Goal: Transaction & Acquisition: Purchase product/service

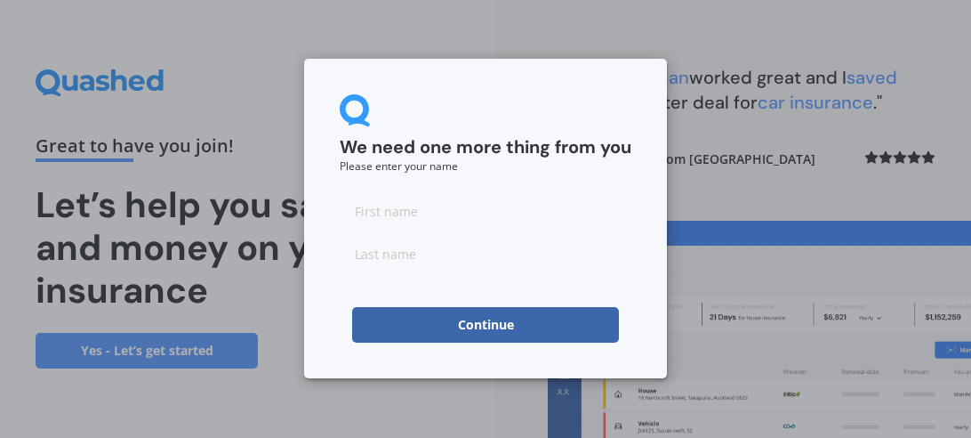
click at [397, 214] on input at bounding box center [486, 211] width 292 height 36
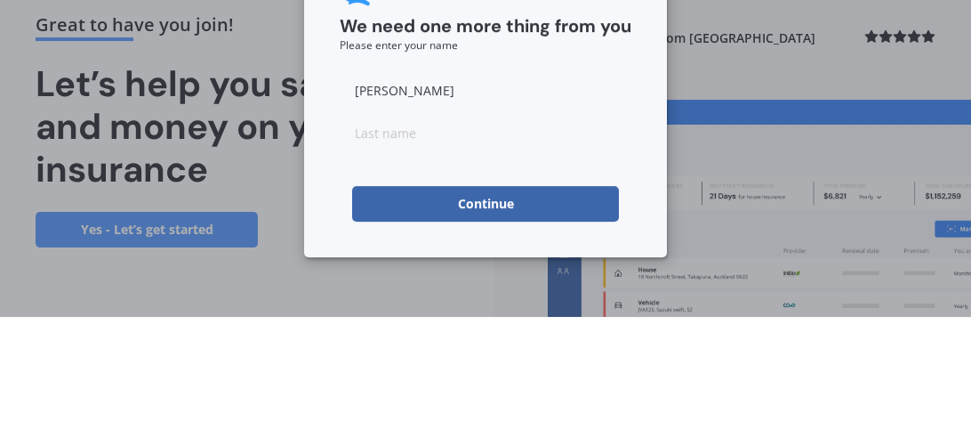
type input "[PERSON_NAME]"
click at [391, 273] on form "We need one more thing from you Please enter your name [PERSON_NAME]" at bounding box center [486, 218] width 292 height 248
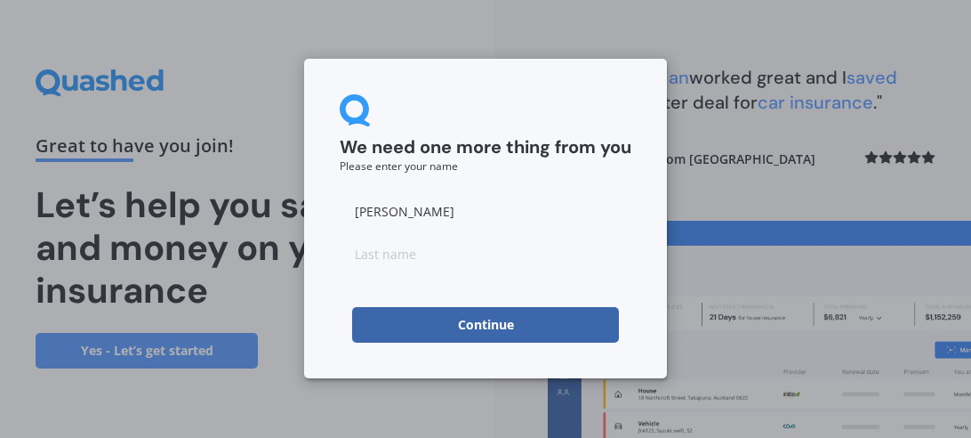
click at [402, 246] on input at bounding box center [486, 254] width 292 height 36
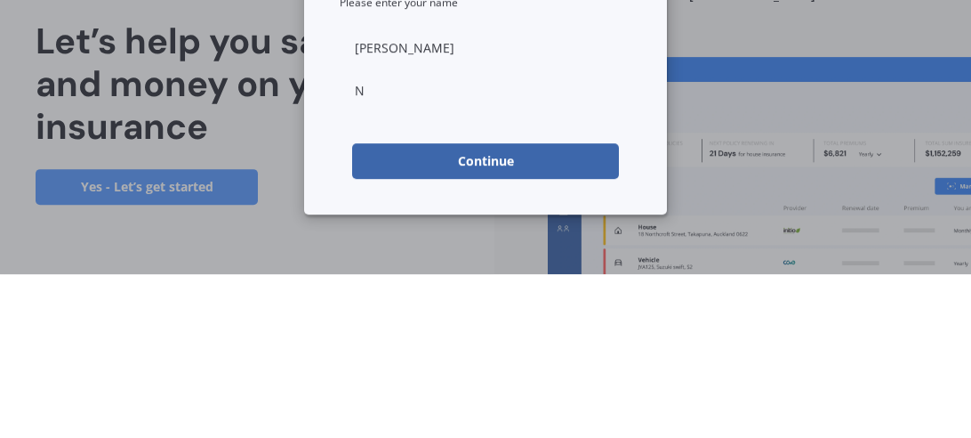
click at [399, 286] on form "We need one more thing from you Please enter your name [PERSON_NAME] Continue" at bounding box center [486, 218] width 292 height 248
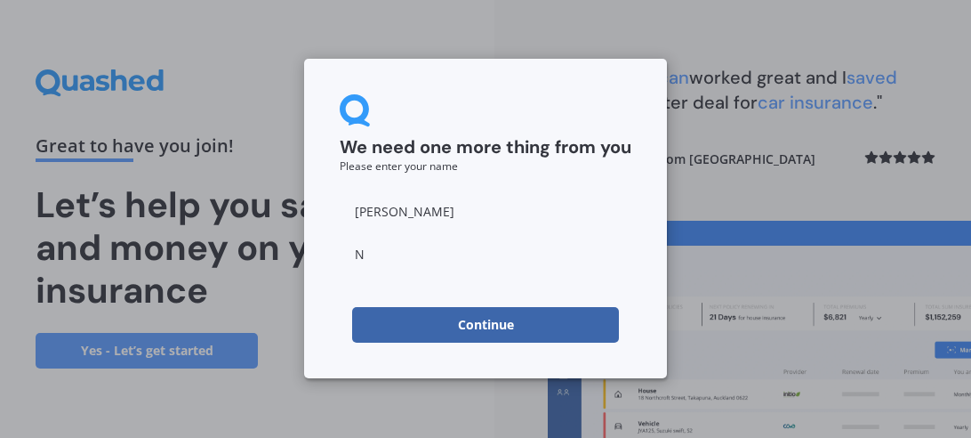
click at [375, 250] on input "N" at bounding box center [486, 254] width 292 height 36
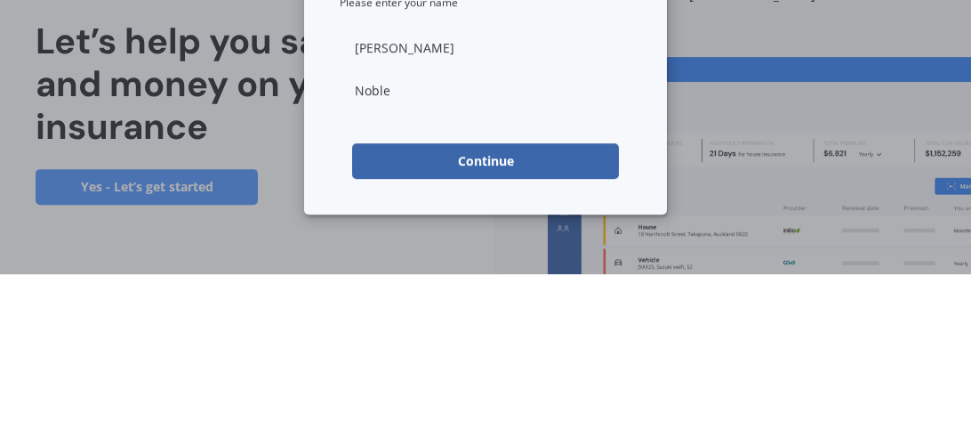
type input "Noble"
click at [394, 331] on button "Continue" at bounding box center [485, 325] width 267 height 36
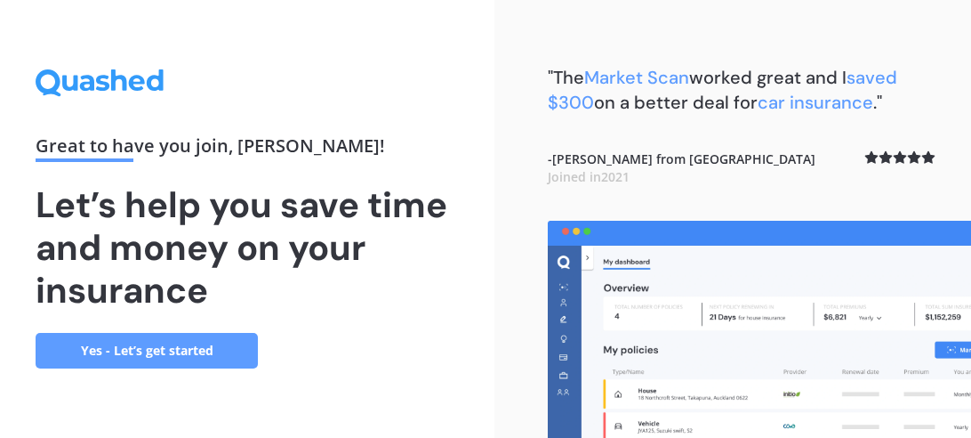
click at [194, 352] on link "Yes - Let’s get started" at bounding box center [147, 351] width 222 height 36
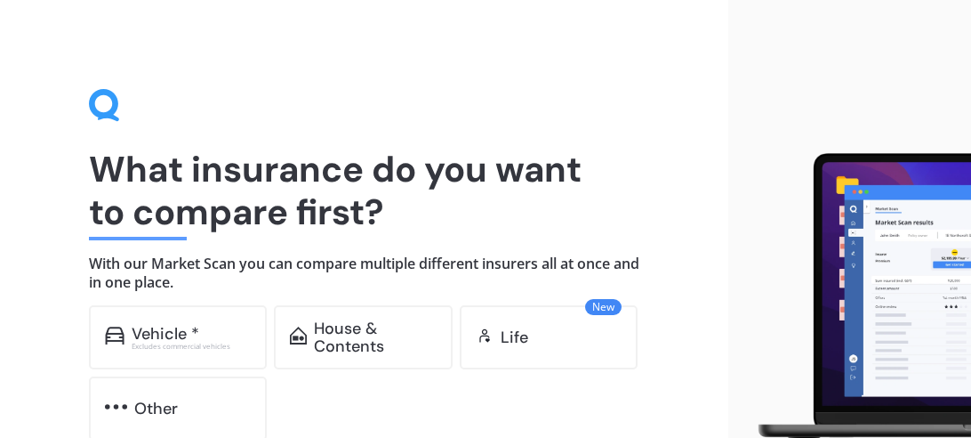
drag, startPoint x: 614, startPoint y: 380, endPoint x: 556, endPoint y: 388, distance: 58.4
click at [556, 388] on div "Vehicle * Excludes commercial vehicles House & Contents New Life Other" at bounding box center [364, 372] width 551 height 135
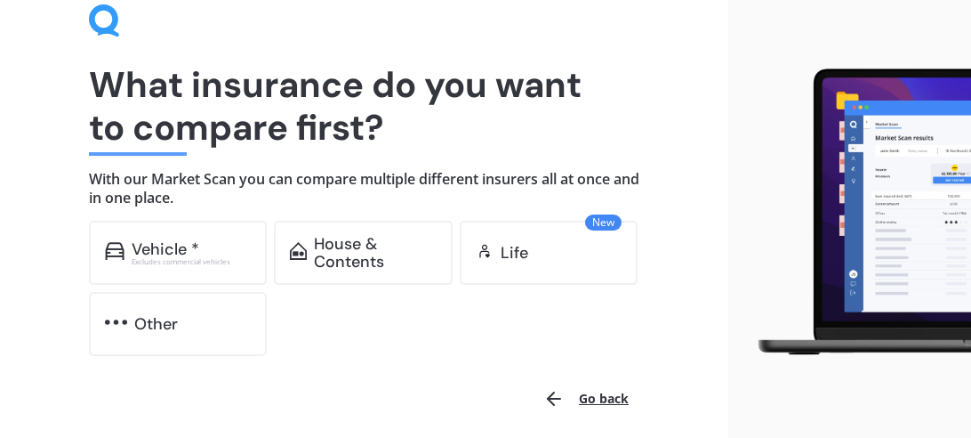
scroll to position [106, 0]
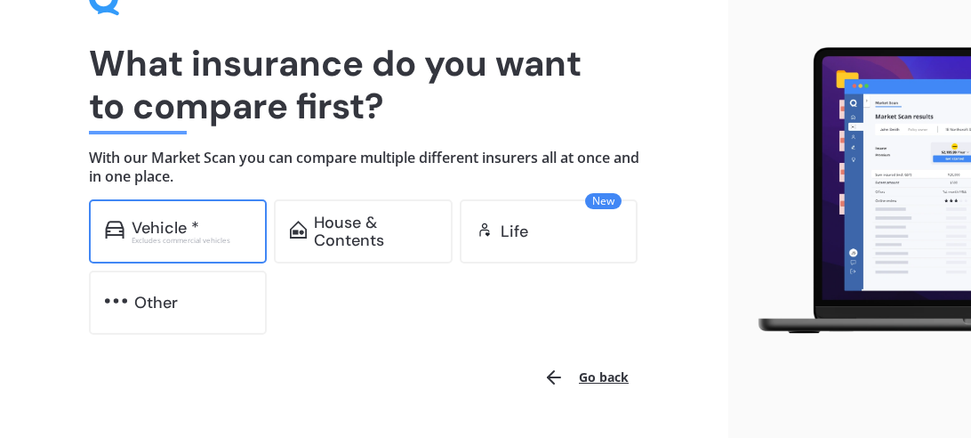
click at [165, 241] on div "Excludes commercial vehicles" at bounding box center [192, 240] width 120 height 7
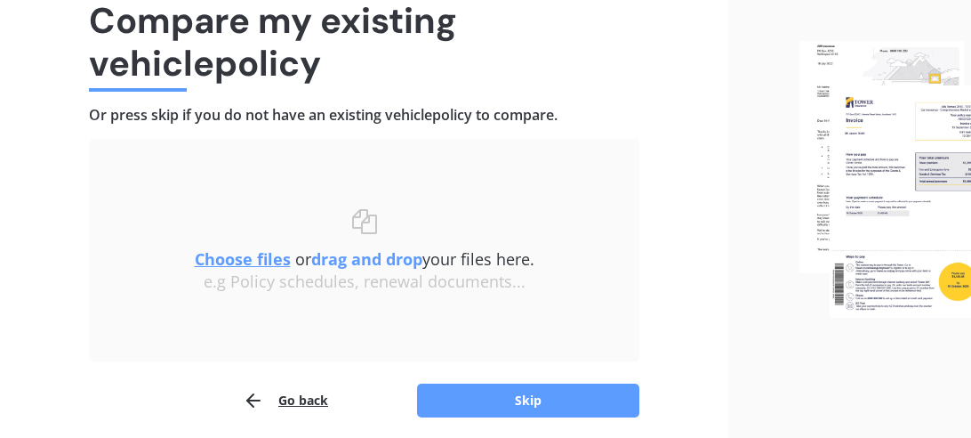
scroll to position [152, 0]
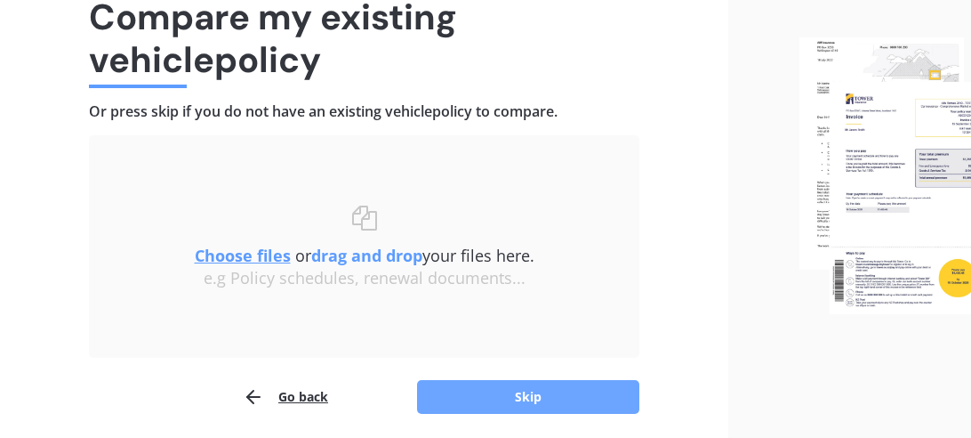
click at [475, 397] on button "Skip" at bounding box center [528, 397] width 222 height 34
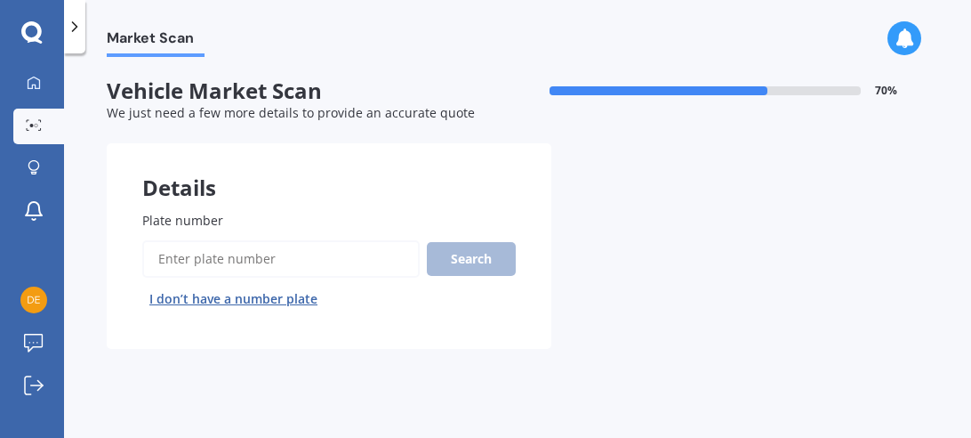
click at [156, 224] on span "Plate number" at bounding box center [182, 220] width 81 height 17
click at [156, 240] on input "Plate number" at bounding box center [281, 258] width 278 height 37
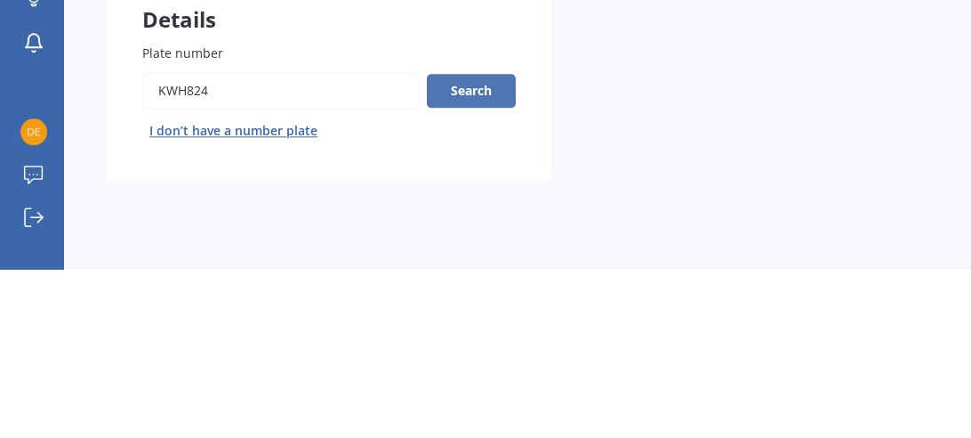
type input "KWH824"
click at [471, 262] on button "Search" at bounding box center [471, 259] width 89 height 34
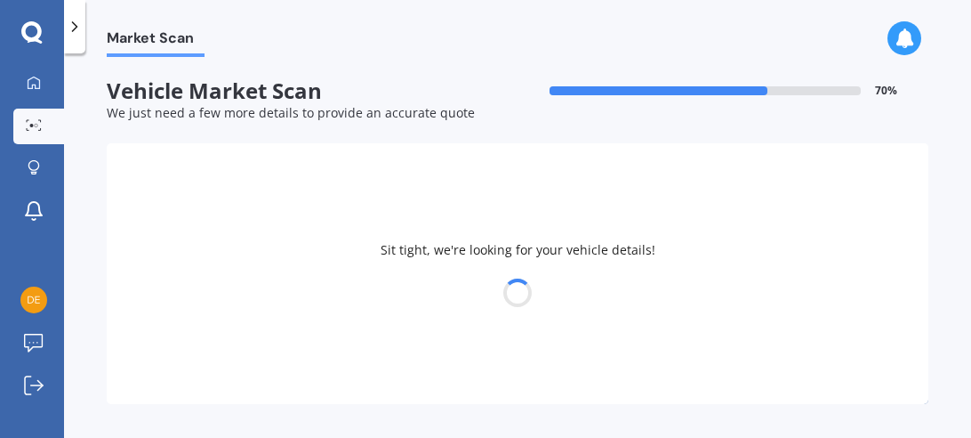
select select "FORD"
select select "RANGER"
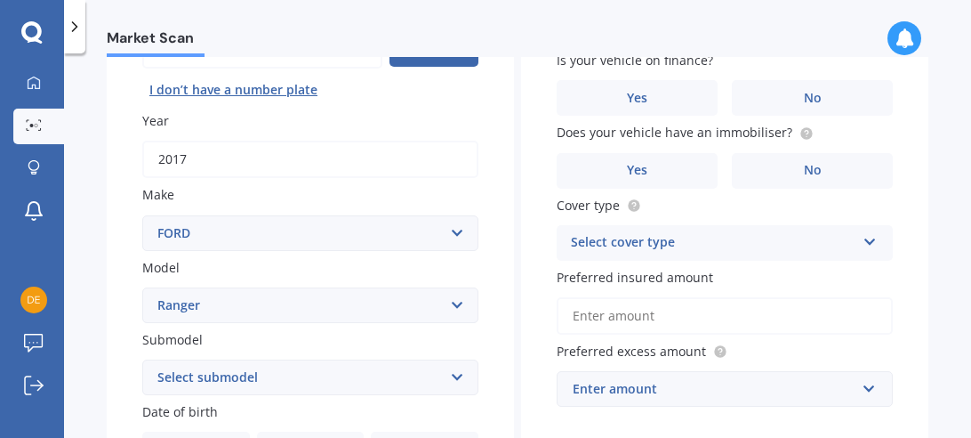
scroll to position [210, 0]
click at [454, 381] on select "Select submodel 4X2 3.2 Litre Turbo Diesel 4X2 XL 2.2 Litre Turbo Diesel 4X2 XL…" at bounding box center [310, 377] width 336 height 36
select select "4X4 XLT 3.2 LITRE TURBO DIESEL"
click at [142, 360] on select "Select submodel 4X2 3.2 Litre Turbo Diesel 4X2 XL 2.2 Litre Turbo Diesel 4X2 XL…" at bounding box center [310, 377] width 336 height 36
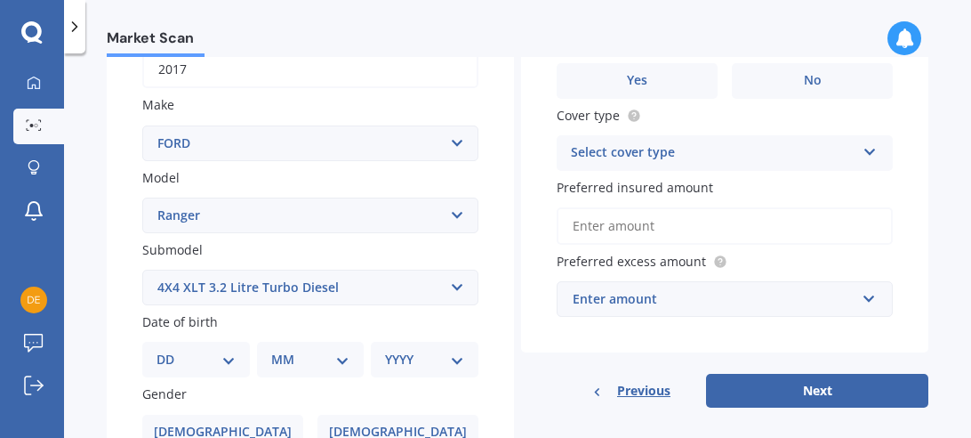
scroll to position [301, 0]
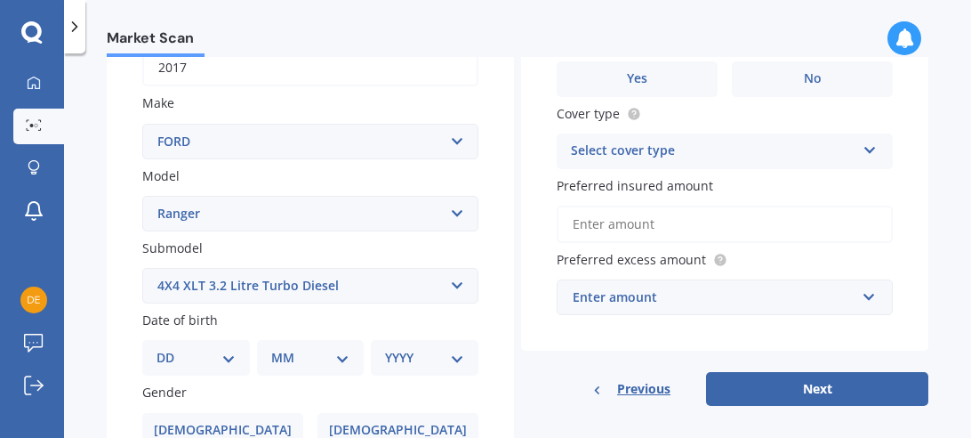
click at [230, 358] on select "DD 01 02 03 04 05 06 07 08 09 10 11 12 13 14 15 16 17 18 19 20 21 22 23 24 25 2…" at bounding box center [196, 358] width 79 height 20
select select "29"
click at [170, 350] on select "DD 01 02 03 04 05 06 07 08 09 10 11 12 13 14 15 16 17 18 19 20 21 22 23 24 25 2…" at bounding box center [196, 358] width 79 height 20
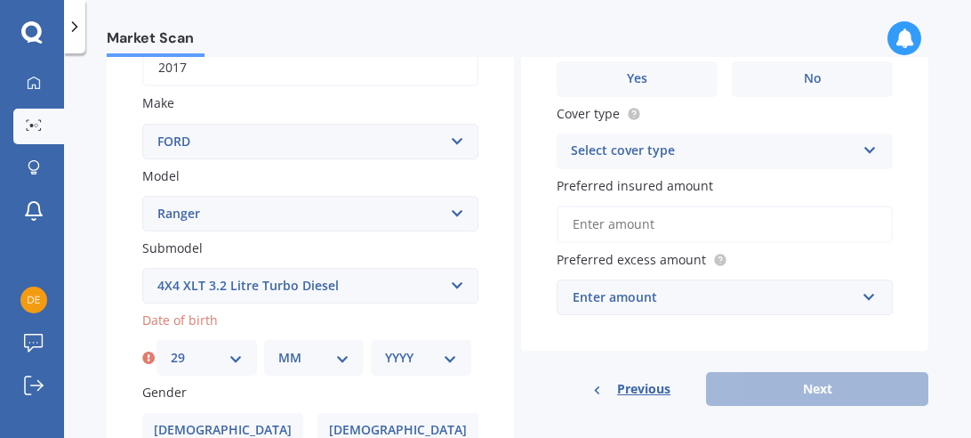
click at [342, 364] on select "MM 01 02 03 04 05 06 07 08 09 10 11 12" at bounding box center [314, 358] width 72 height 20
select select "10"
click at [278, 350] on select "MM 01 02 03 04 05 06 07 08 09 10 11 12" at bounding box center [314, 358] width 72 height 20
click at [447, 360] on select "YYYY 2025 2024 2023 2022 2021 2020 2019 2018 2017 2016 2015 2014 2013 2012 2011…" at bounding box center [421, 358] width 72 height 20
select select "1962"
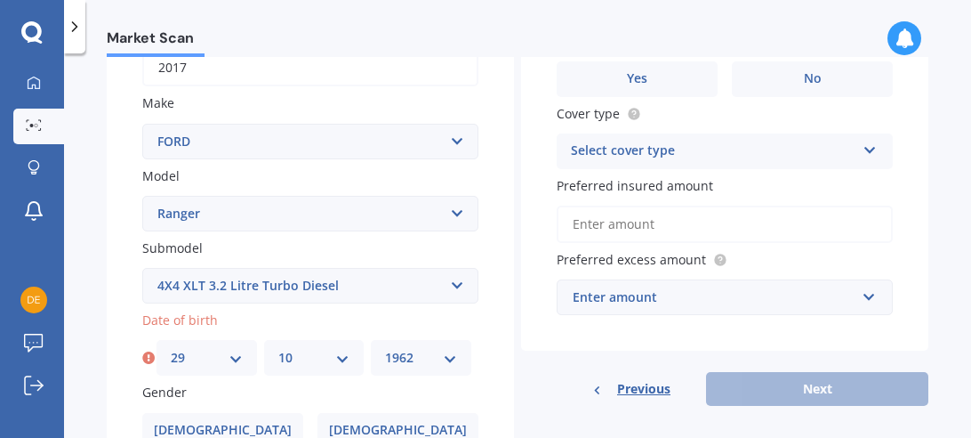
click at [385, 350] on select "YYYY 2025 2024 2023 2022 2021 2020 2019 2018 2017 2016 2015 2014 2013 2012 2011…" at bounding box center [421, 358] width 72 height 20
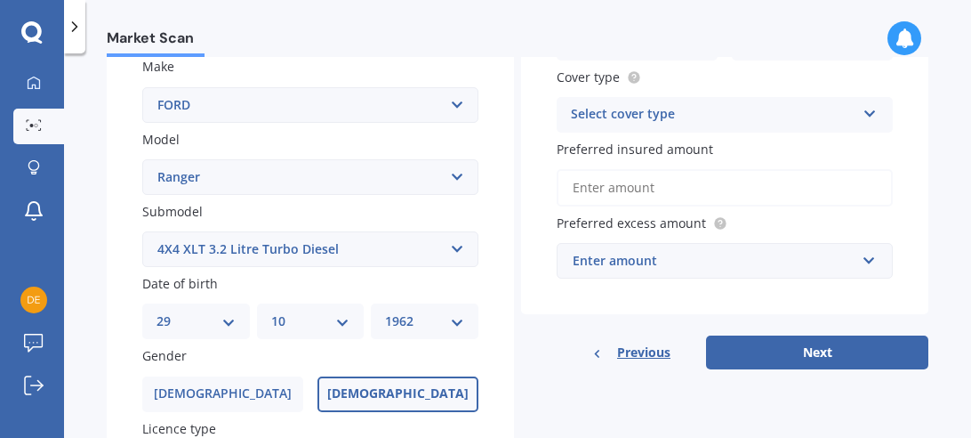
scroll to position [340, 0]
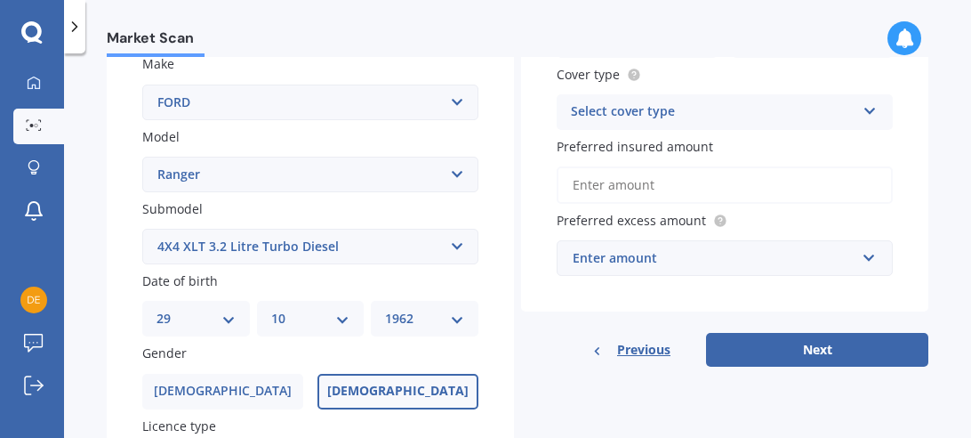
click at [384, 395] on span "[DEMOGRAPHIC_DATA]" at bounding box center [397, 390] width 141 height 15
click at [0, 0] on input "[DEMOGRAPHIC_DATA]" at bounding box center [0, 0] width 0 height 0
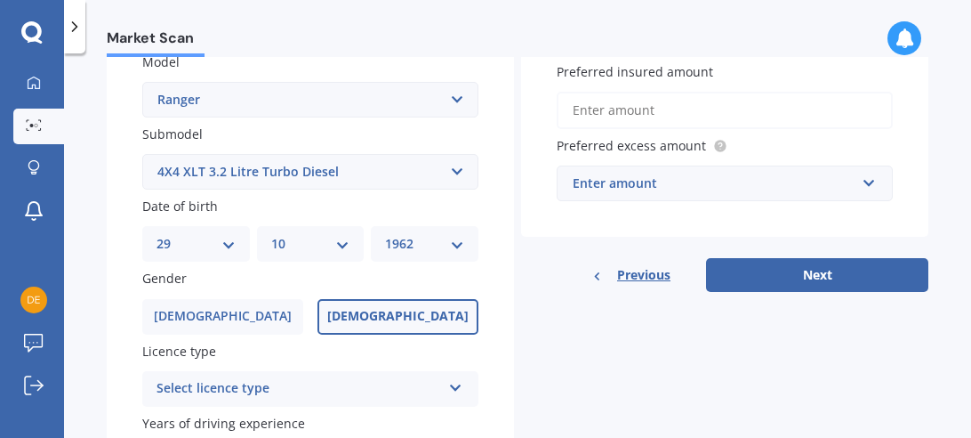
scroll to position [422, 0]
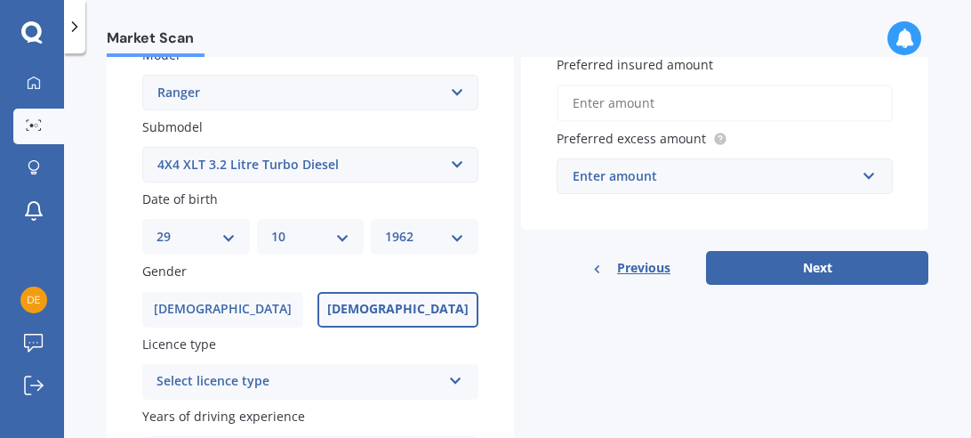
click at [454, 383] on icon at bounding box center [455, 377] width 15 height 12
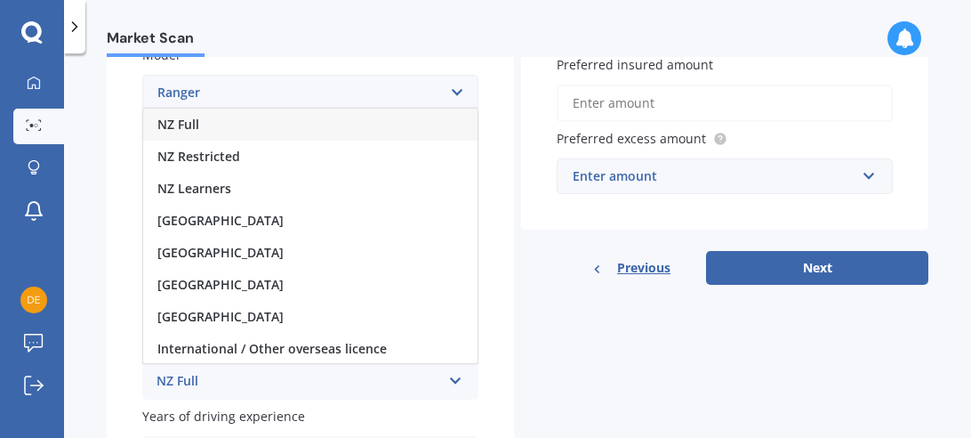
click at [186, 131] on span "NZ Full" at bounding box center [178, 124] width 42 height 17
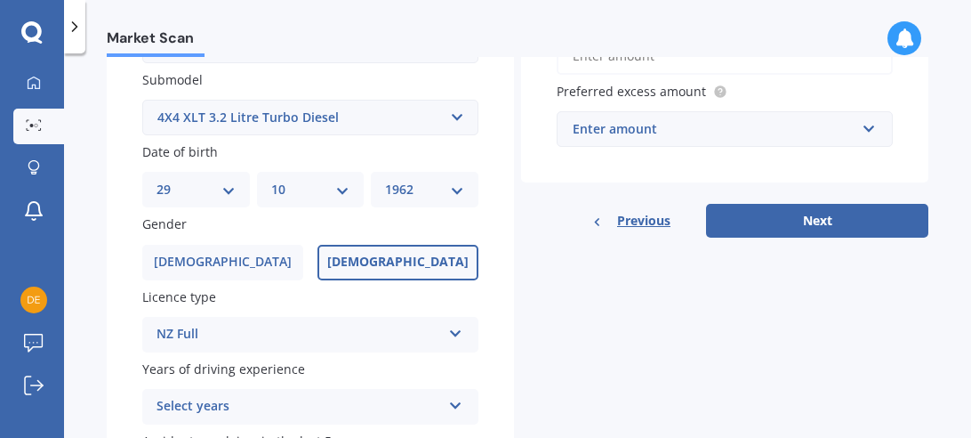
scroll to position [471, 0]
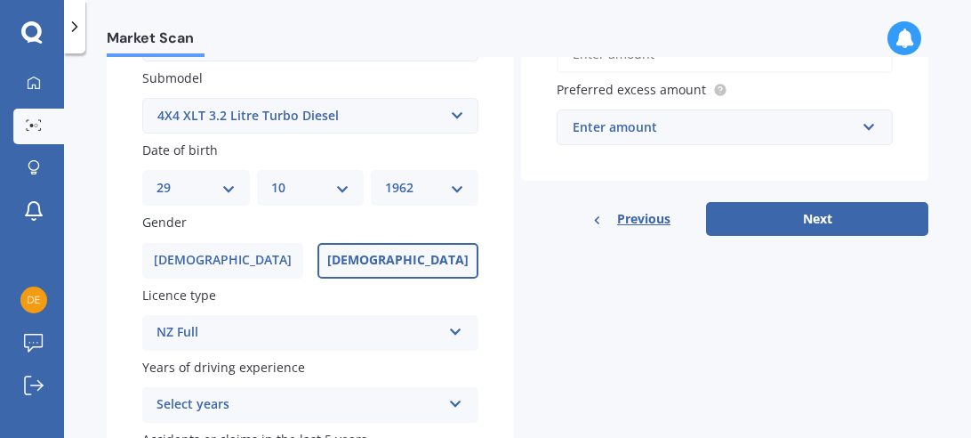
click at [461, 407] on div "Select years 5 or more years 4 years 3 years 2 years 1 year" at bounding box center [310, 405] width 336 height 36
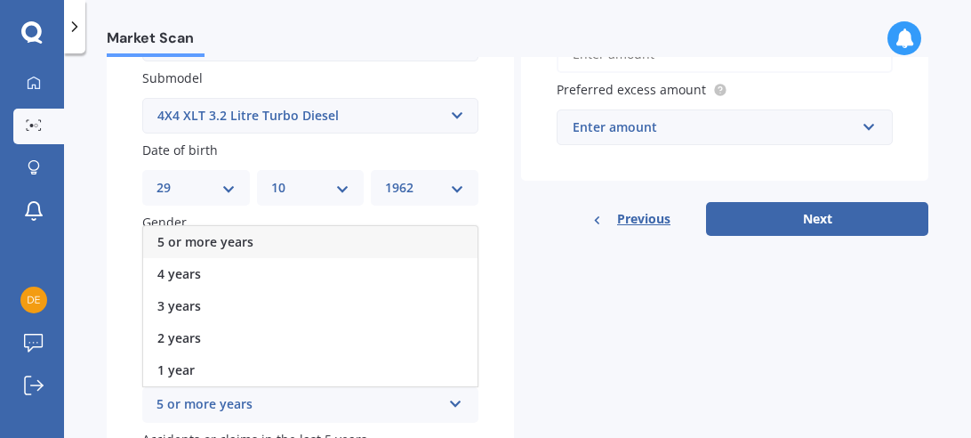
click at [294, 240] on div "5 or more years" at bounding box center [310, 242] width 334 height 32
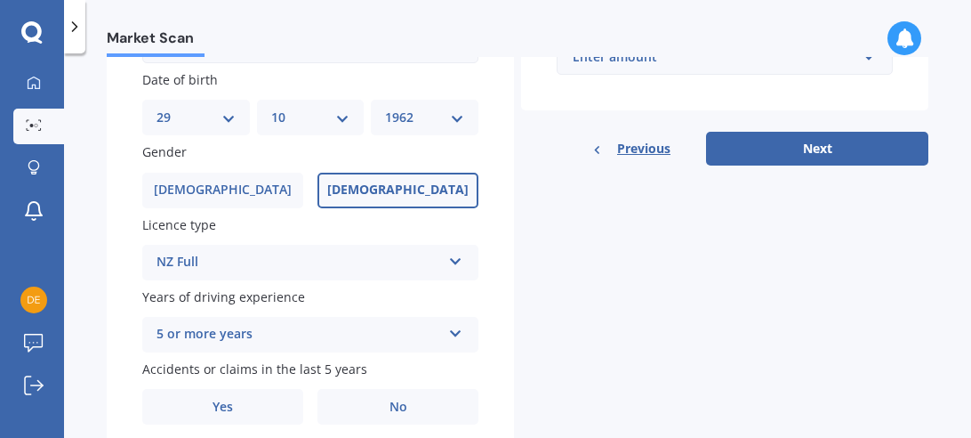
scroll to position [560, 0]
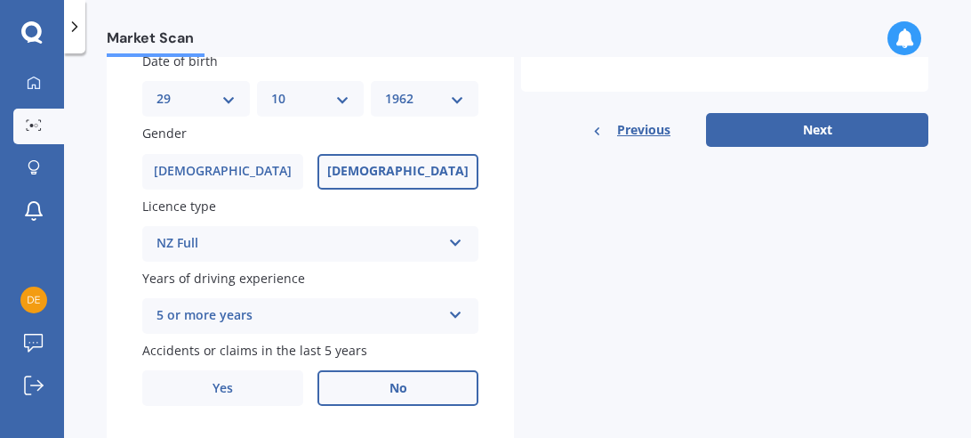
click at [375, 395] on label "No" at bounding box center [398, 388] width 161 height 36
click at [0, 0] on input "No" at bounding box center [0, 0] width 0 height 0
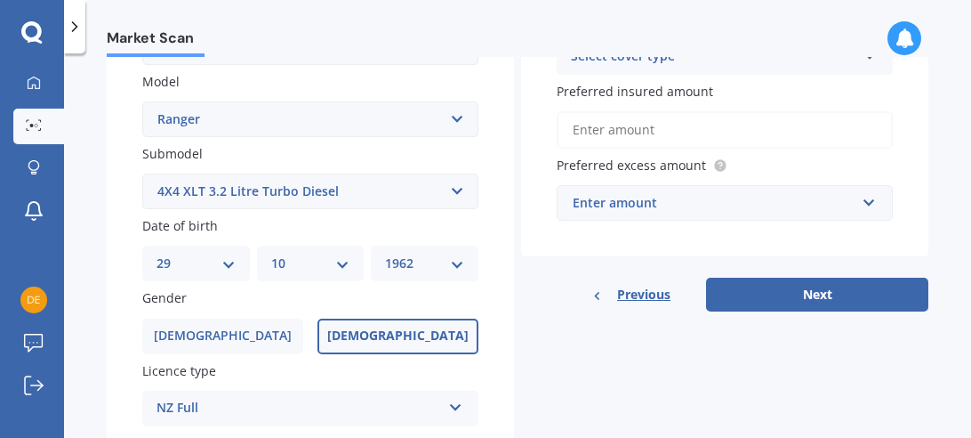
scroll to position [195, 0]
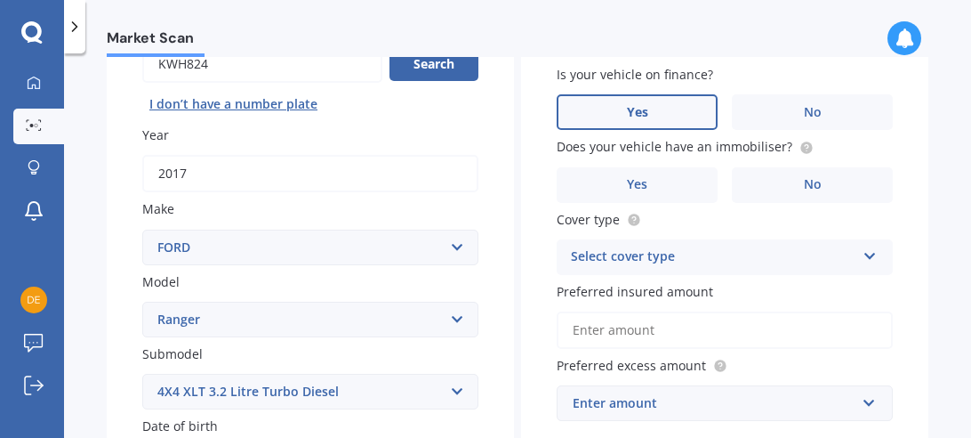
click at [698, 118] on label "Yes" at bounding box center [637, 112] width 161 height 36
click at [0, 0] on input "Yes" at bounding box center [0, 0] width 0 height 0
click at [865, 259] on icon at bounding box center [870, 252] width 15 height 12
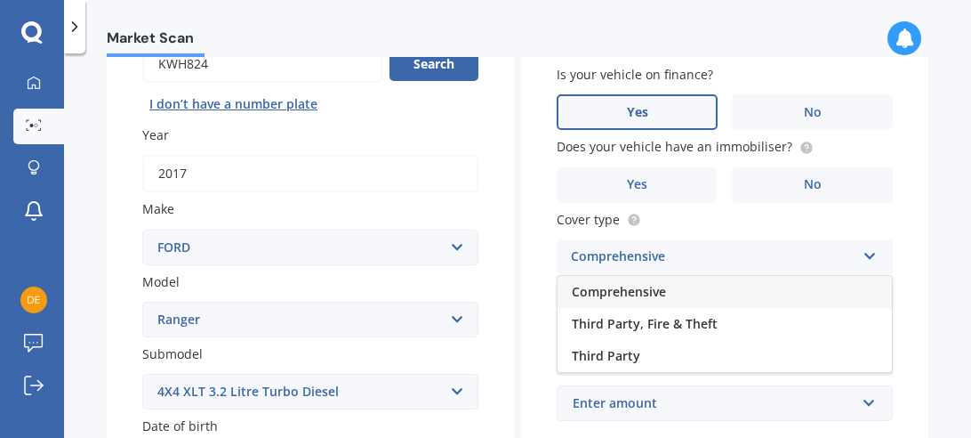
click at [828, 289] on div "Comprehensive" at bounding box center [725, 292] width 334 height 32
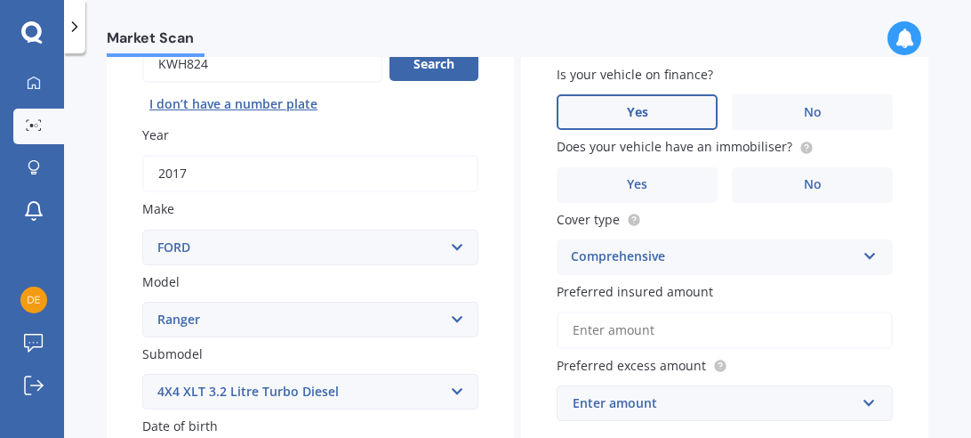
click at [723, 325] on input "Preferred insured amount" at bounding box center [725, 329] width 336 height 37
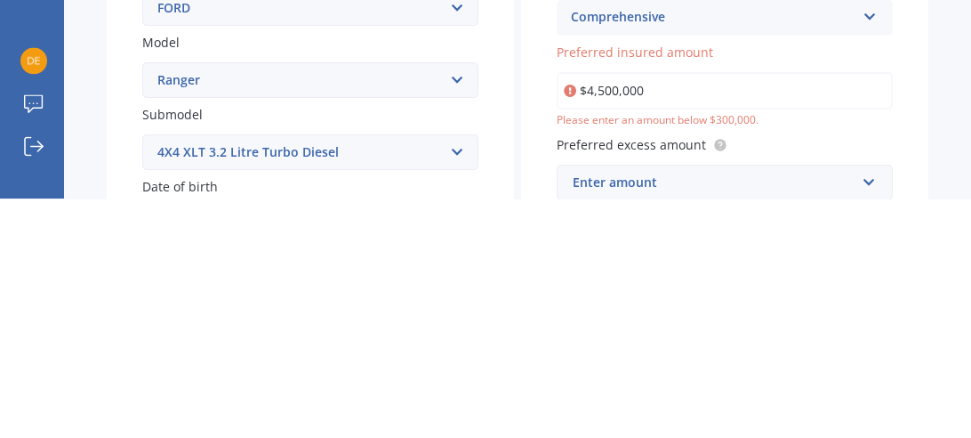
click at [666, 330] on input "$4,500,000" at bounding box center [725, 329] width 336 height 37
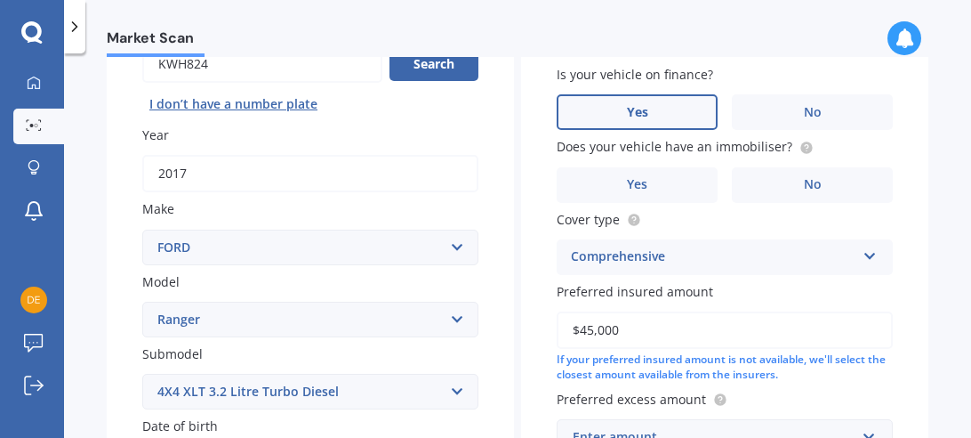
click at [691, 330] on input "$45,000" at bounding box center [725, 329] width 336 height 37
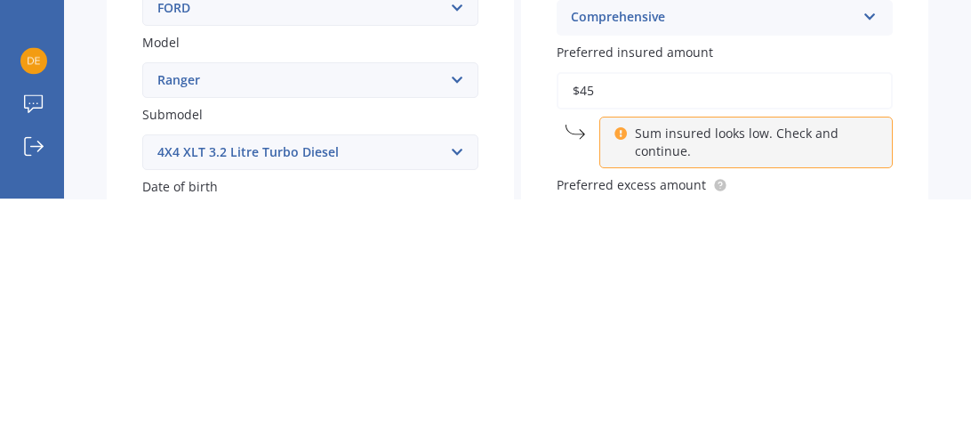
type input "$4"
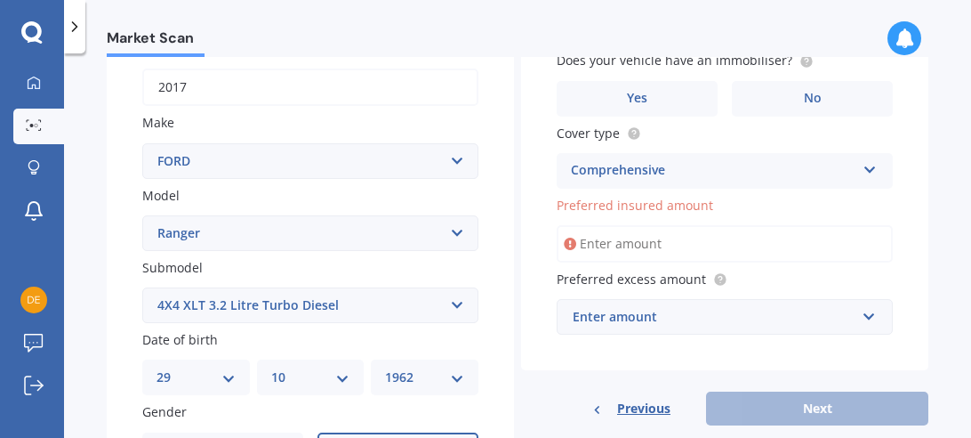
scroll to position [283, 0]
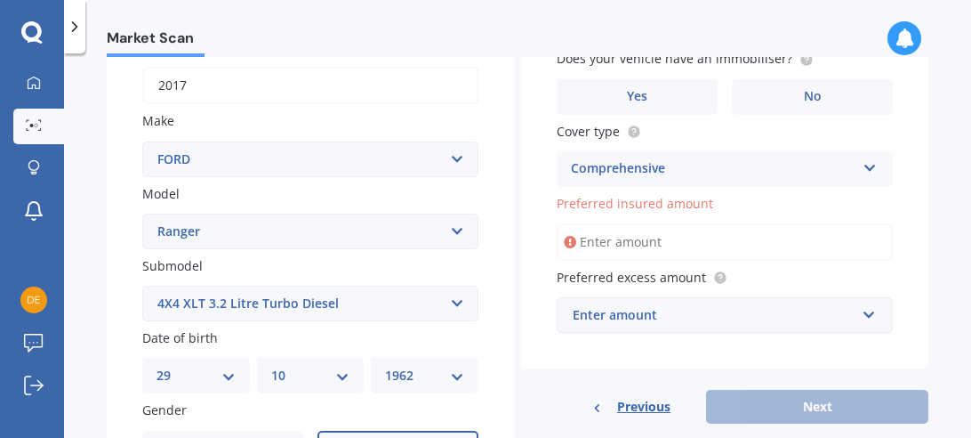
click at [732, 242] on input "Preferred insured amount" at bounding box center [725, 241] width 336 height 37
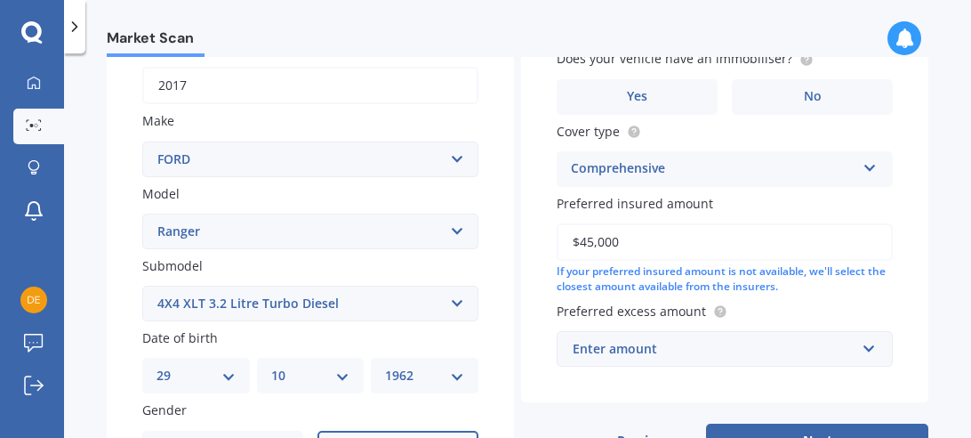
type input "$45,000"
click at [858, 366] on input "text" at bounding box center [719, 349] width 320 height 34
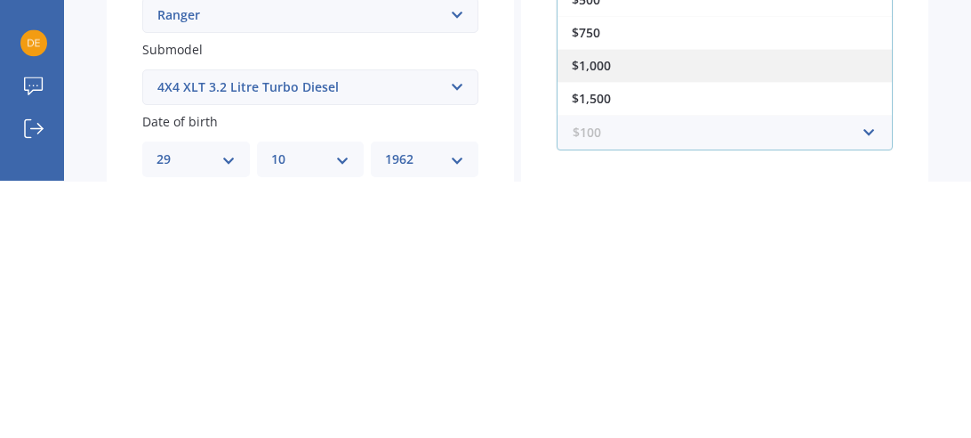
scroll to position [246, 0]
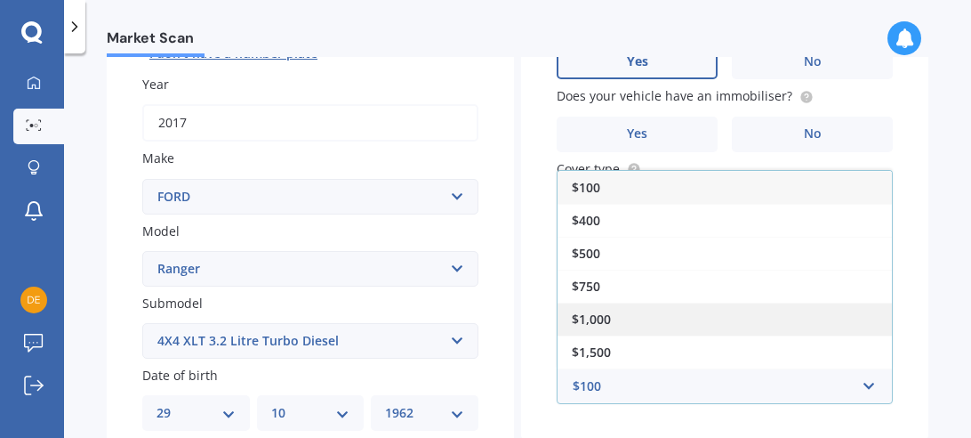
click at [734, 335] on div "$1,000" at bounding box center [725, 318] width 334 height 33
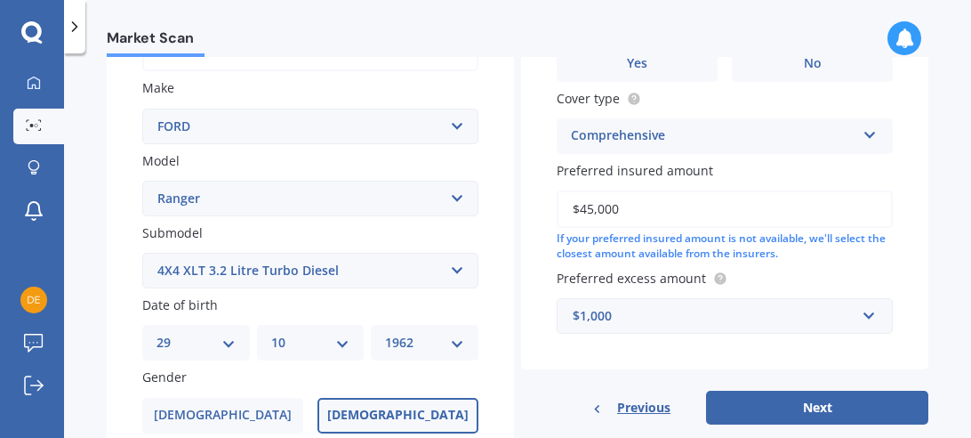
scroll to position [340, 0]
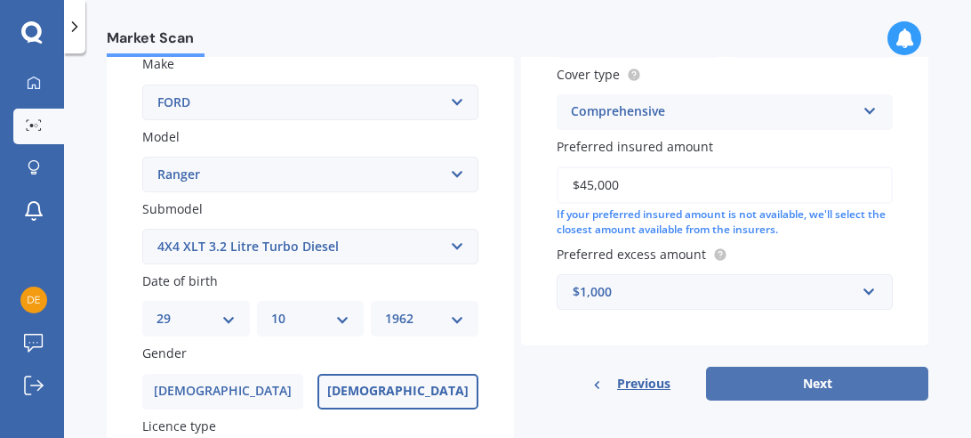
click at [765, 400] on button "Next" at bounding box center [817, 384] width 222 height 34
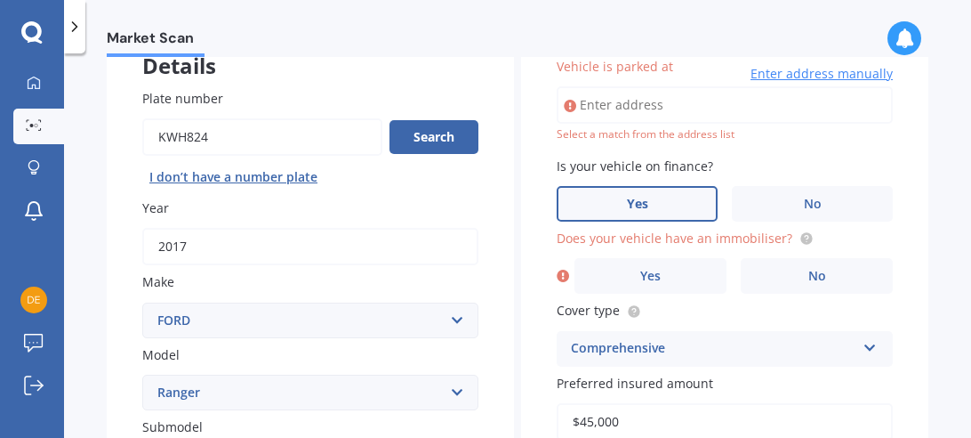
scroll to position [121, 0]
click at [619, 112] on input "Vehicle is parked at" at bounding box center [725, 105] width 336 height 37
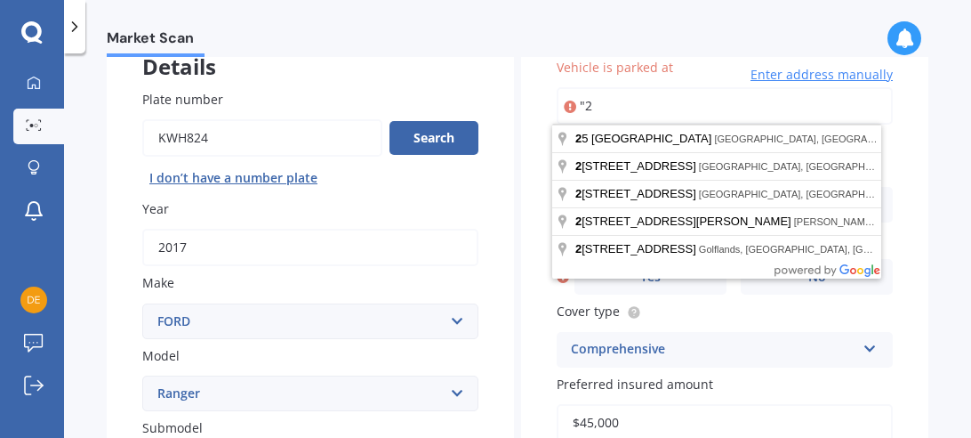
type input "[STREET_ADDRESS]"
click at [873, 98] on input "[STREET_ADDRESS]" at bounding box center [725, 105] width 336 height 37
click at [879, 112] on input "[STREET_ADDRESS]" at bounding box center [725, 105] width 336 height 37
click at [906, 143] on div "Vehicle is parked at [STREET_ADDRESS] 600 Enter address manually Select a match…" at bounding box center [724, 302] width 407 height 560
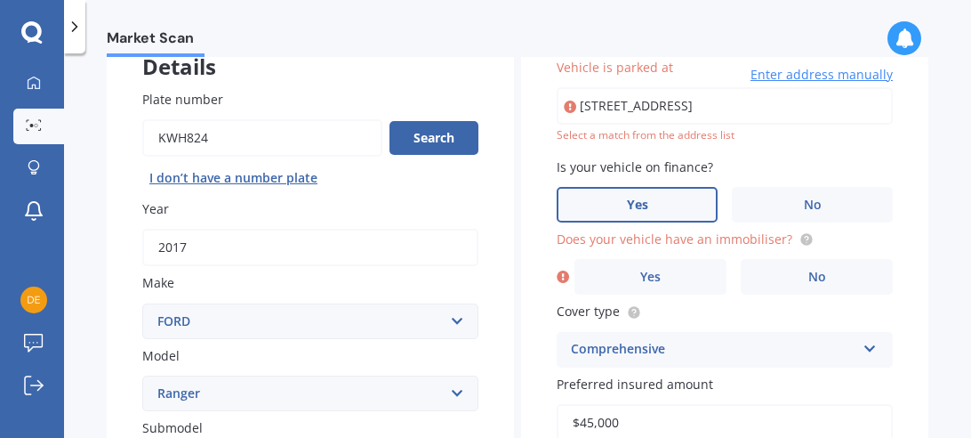
scroll to position [112, 0]
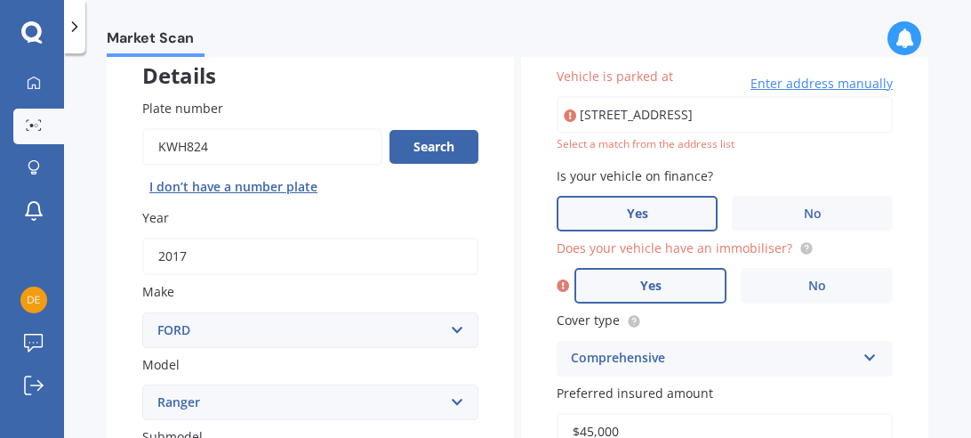
click at [657, 292] on span "Yes" at bounding box center [651, 285] width 21 height 15
click at [0, 0] on input "Yes" at bounding box center [0, 0] width 0 height 0
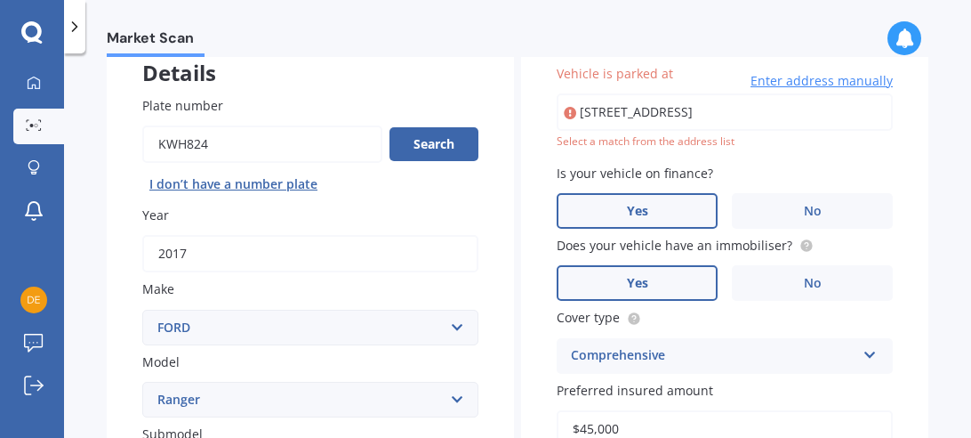
scroll to position [104, 0]
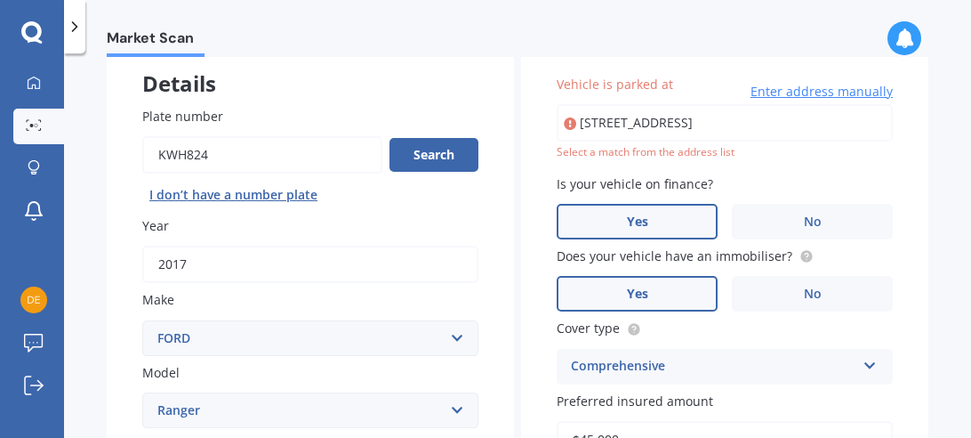
click at [880, 121] on input "[STREET_ADDRESS]" at bounding box center [725, 122] width 336 height 37
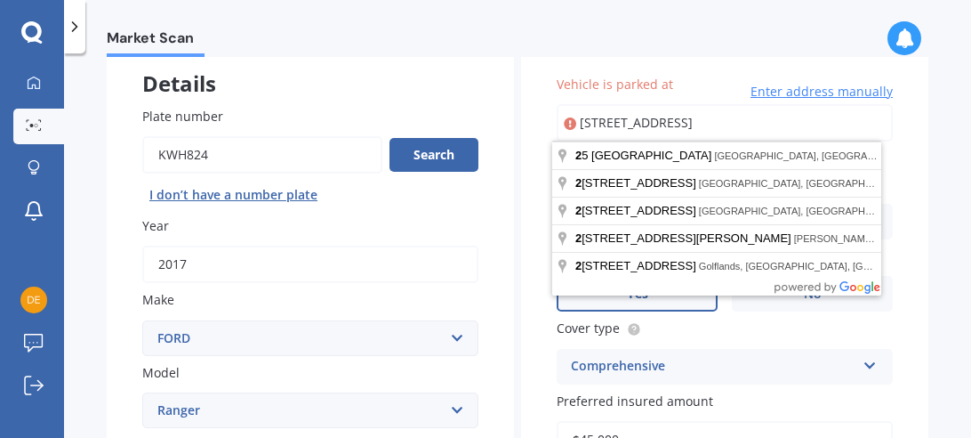
click at [878, 124] on input "[STREET_ADDRESS]" at bounding box center [725, 122] width 336 height 37
click at [778, 98] on span "Enter address manually" at bounding box center [822, 92] width 142 height 18
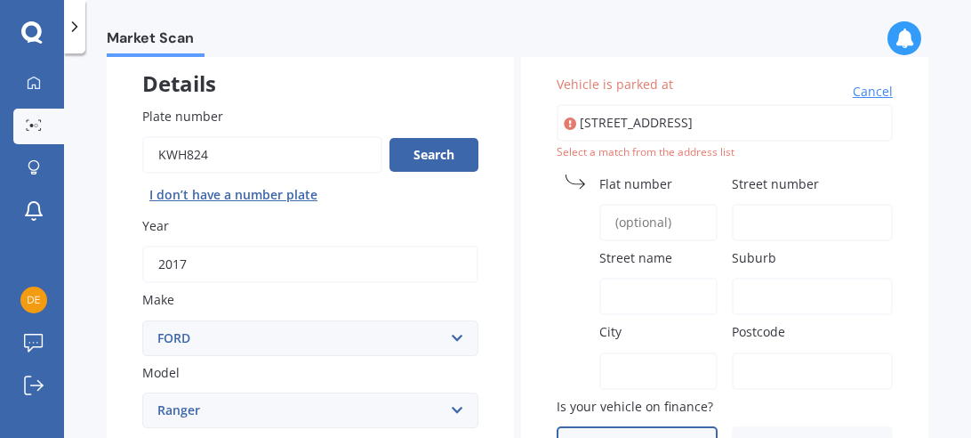
click at [734, 208] on input "Street number" at bounding box center [812, 222] width 161 height 37
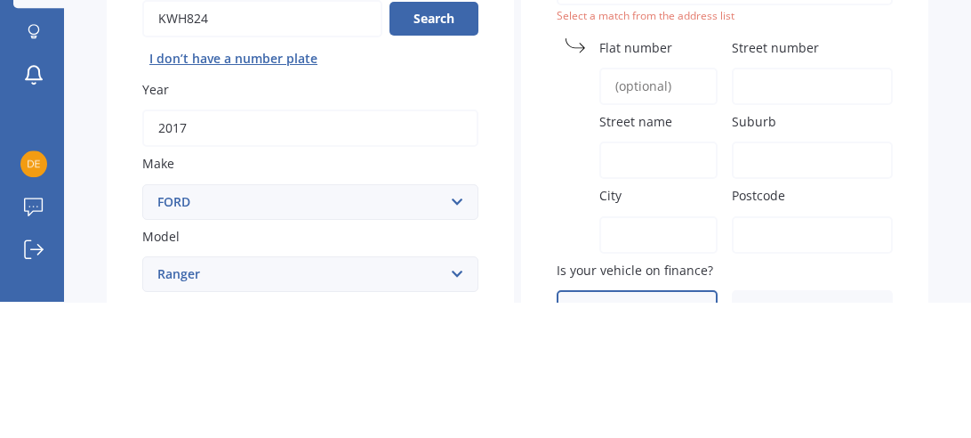
type input """
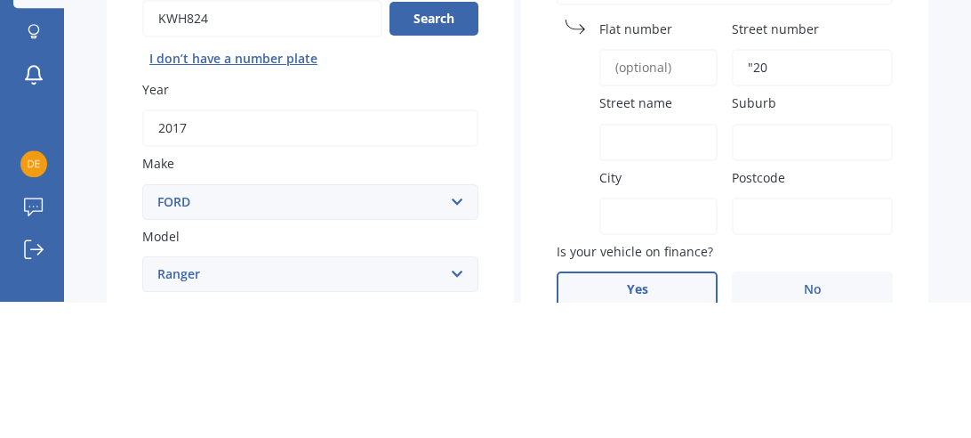
type input ""20"
click at [600, 263] on input "Street name" at bounding box center [659, 278] width 118 height 37
type input "[GEOGRAPHIC_DATA]"
type input "[STREET_ADDRESS]"
type input "220"
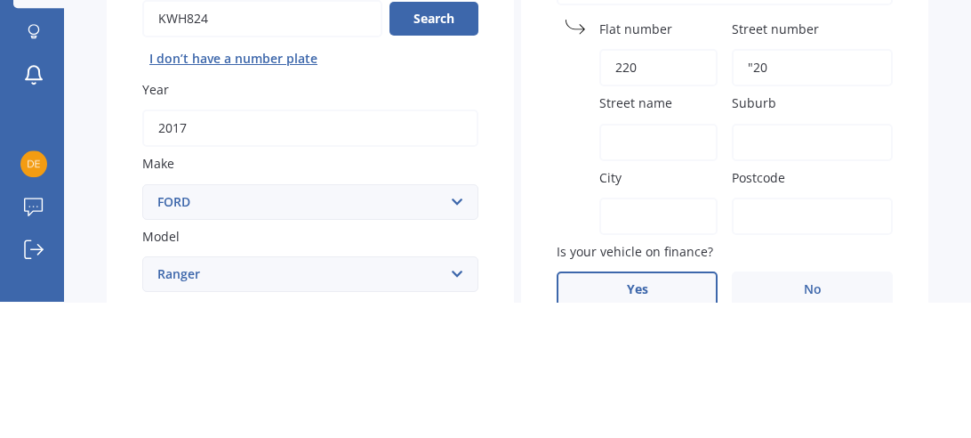
type input "[GEOGRAPHIC_DATA]"
type input "2023"
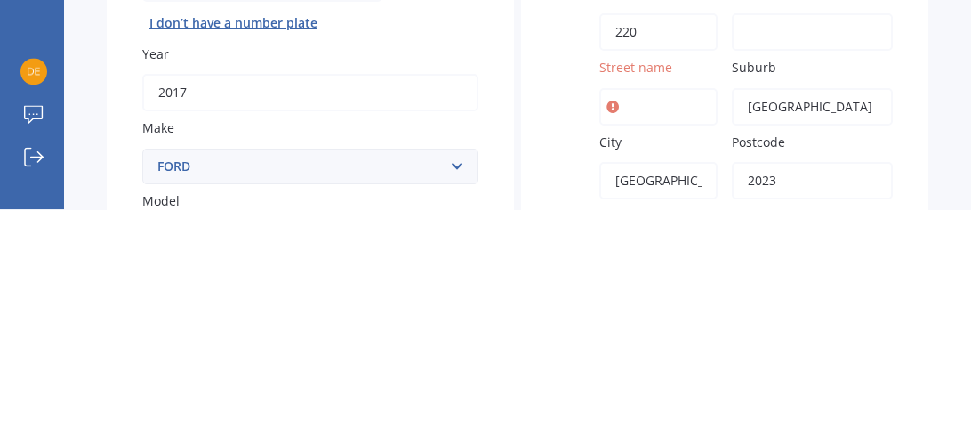
scroll to position [26, 0]
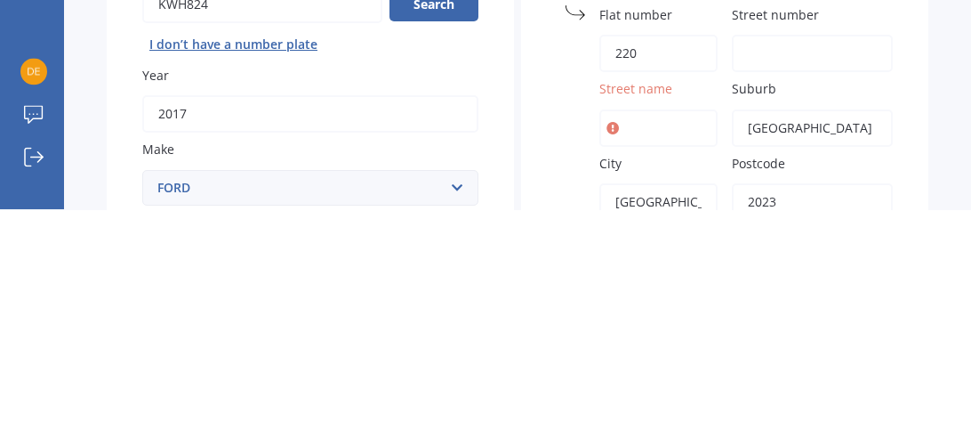
click at [631, 348] on input "Street name" at bounding box center [659, 356] width 118 height 37
type input "[GEOGRAPHIC_DATA]"
type input "[STREET_ADDRESS]"
type input "220"
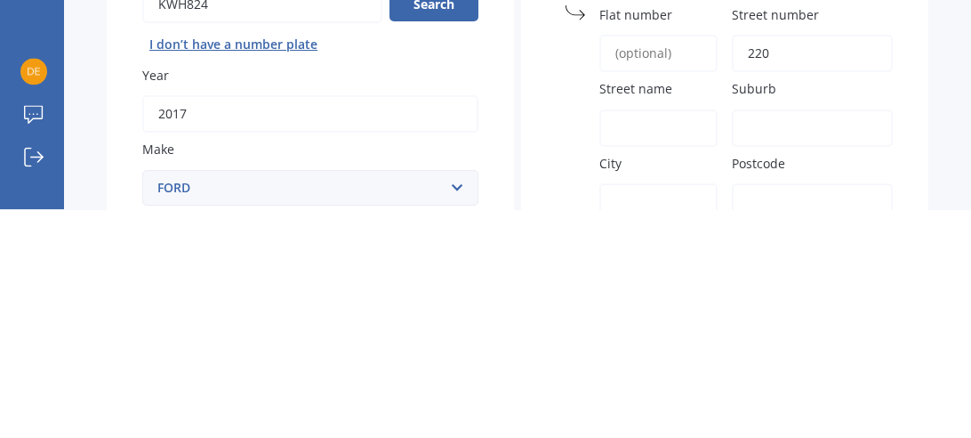
click at [634, 351] on input "Street name" at bounding box center [659, 356] width 118 height 37
type input "[GEOGRAPHIC_DATA]"
type input "[STREET_ADDRESS]"
type input "220"
type input "[GEOGRAPHIC_DATA]"
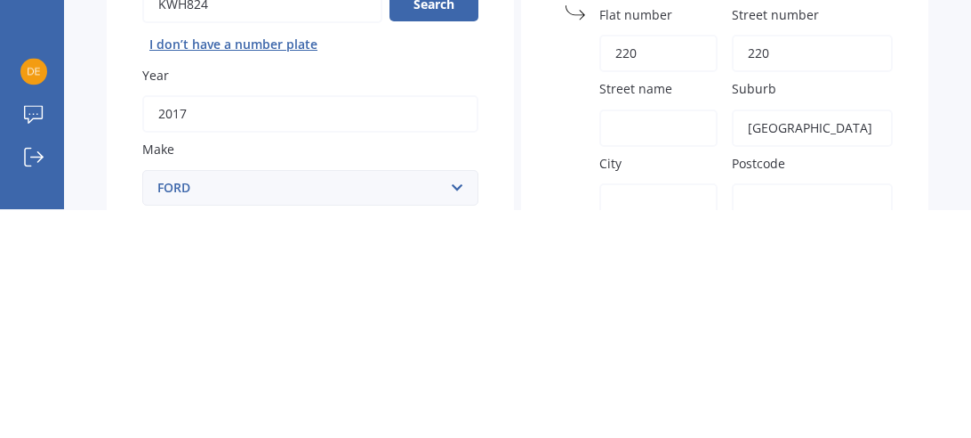
type input "[GEOGRAPHIC_DATA]"
type input "2023"
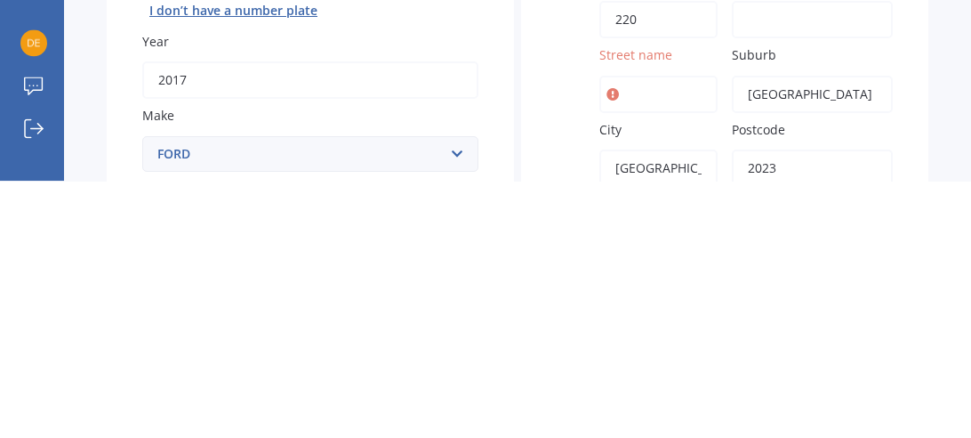
scroll to position [3, 0]
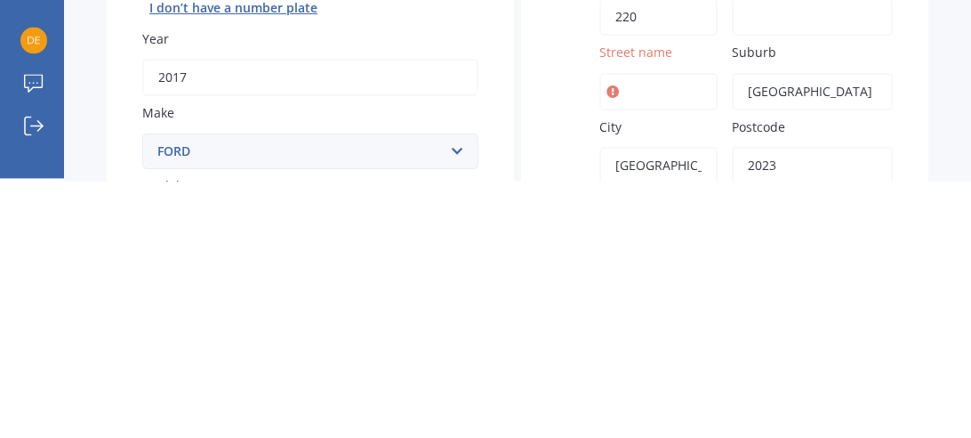
click at [655, 344] on input "Street name" at bounding box center [659, 348] width 118 height 37
type input "[GEOGRAPHIC_DATA]"
type input "[STREET_ADDRESS]"
type input "220"
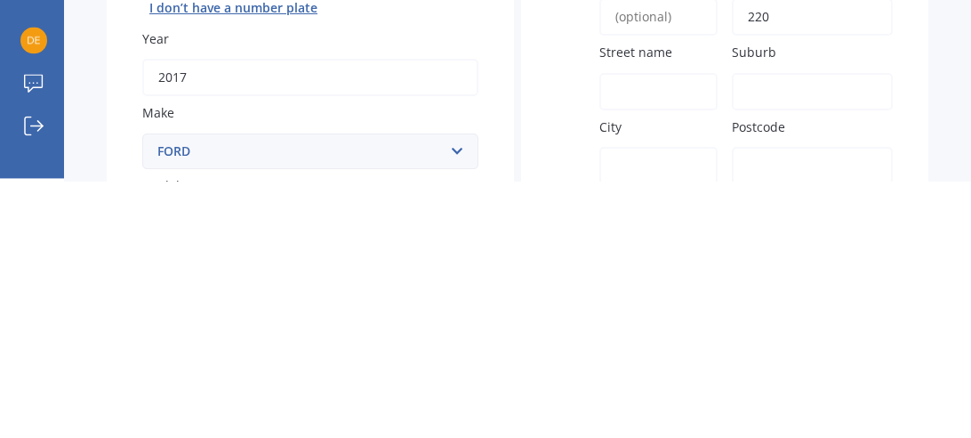
click at [628, 342] on input "Street name" at bounding box center [659, 348] width 118 height 37
type input "[GEOGRAPHIC_DATA]"
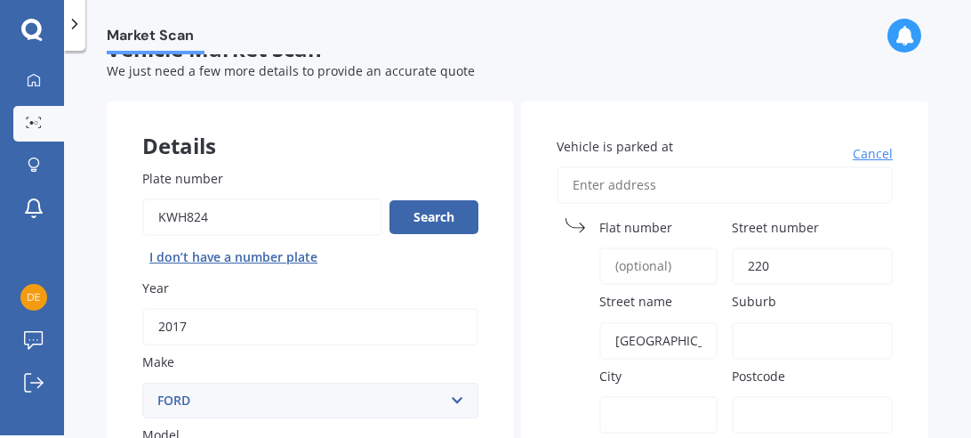
scroll to position [49, 0]
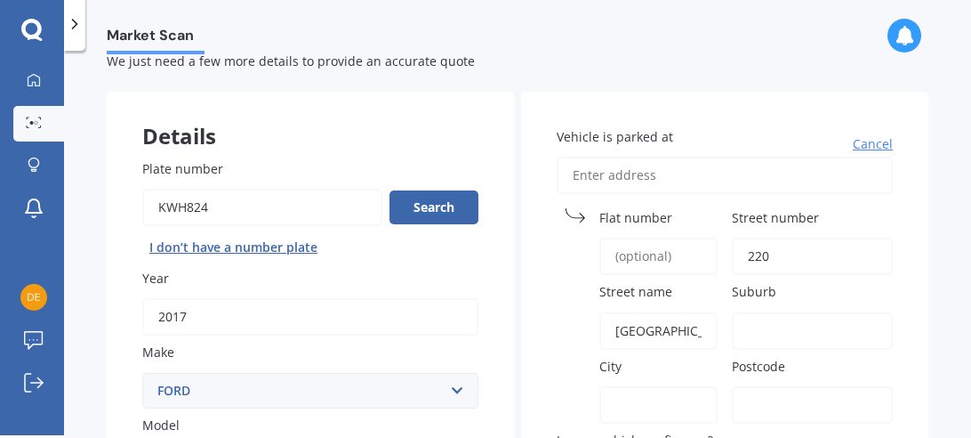
click at [791, 325] on input "Suburb" at bounding box center [812, 330] width 161 height 37
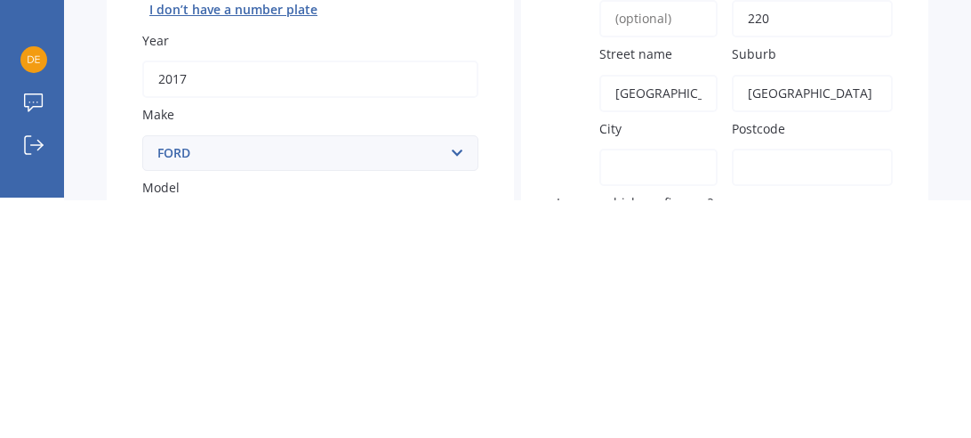
type input "[GEOGRAPHIC_DATA]"
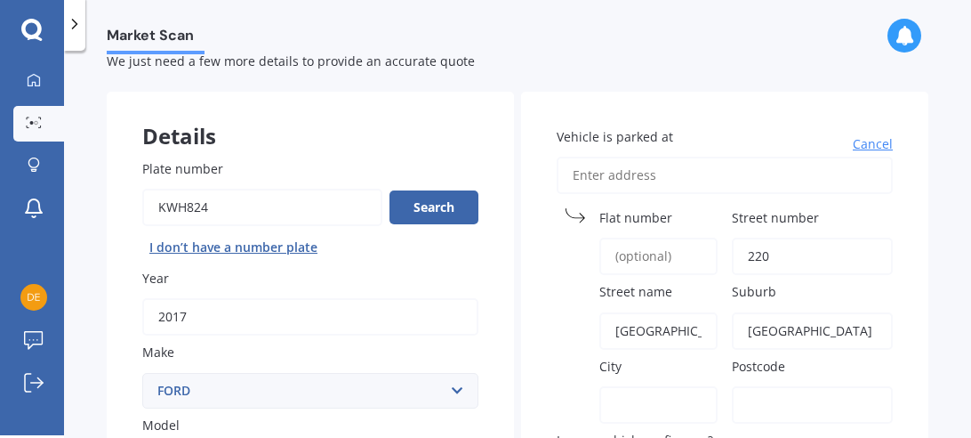
click at [603, 376] on div "City" at bounding box center [637, 390] width 161 height 67
click at [604, 386] on input "City" at bounding box center [659, 404] width 118 height 37
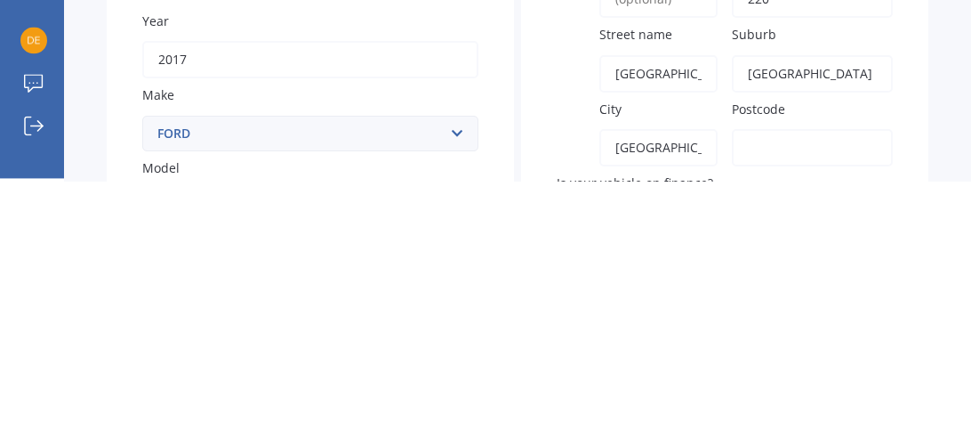
type input "[GEOGRAPHIC_DATA]"
click at [931, 383] on div "Market Scan Vehicle Market Scan 70 % We just need a few more details to provide…" at bounding box center [517, 246] width 907 height 384
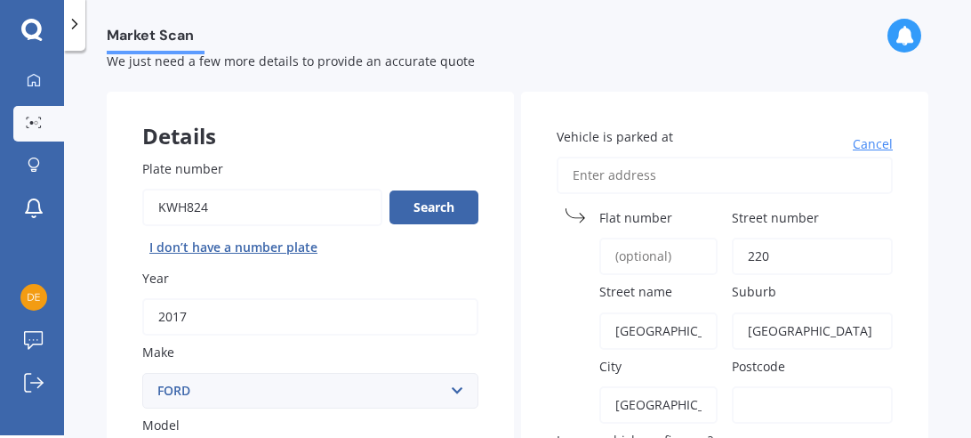
click at [755, 399] on input "Postcode" at bounding box center [812, 404] width 161 height 37
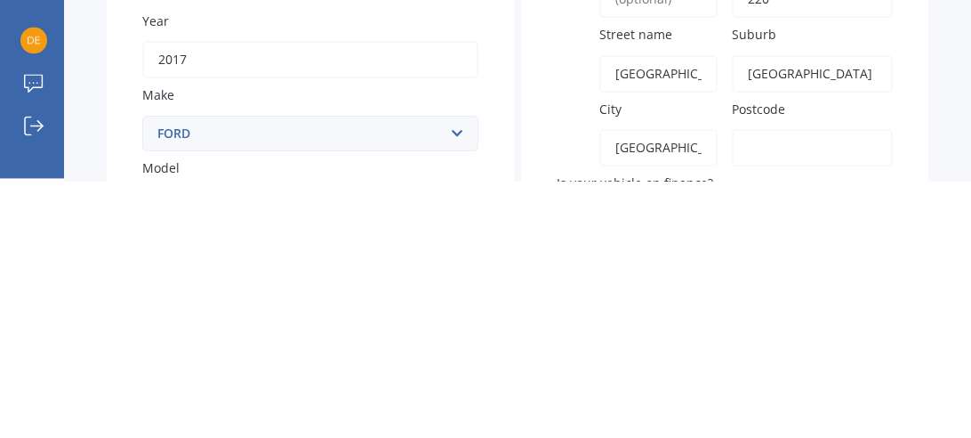
click at [791, 391] on input "Postcode" at bounding box center [812, 404] width 161 height 37
type input "600"
type input "[STREET_ADDRESS]"
type input "600"
type input "[GEOGRAPHIC_DATA]"
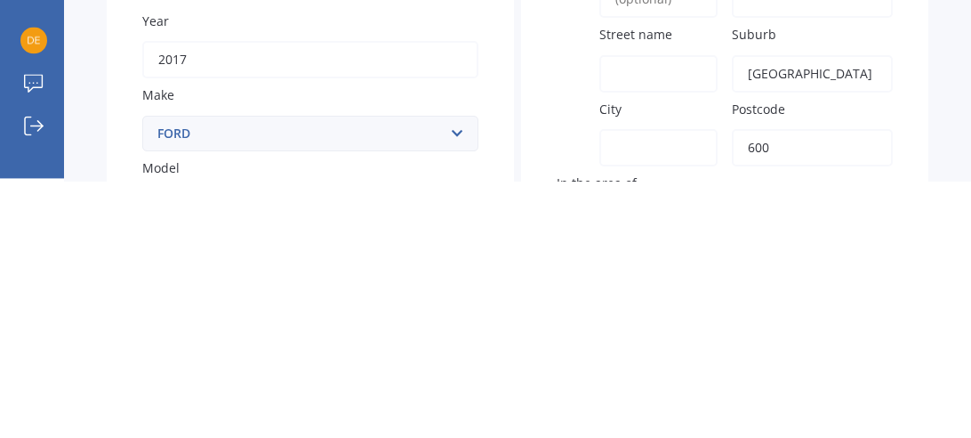
type input "[GEOGRAPHIC_DATA]"
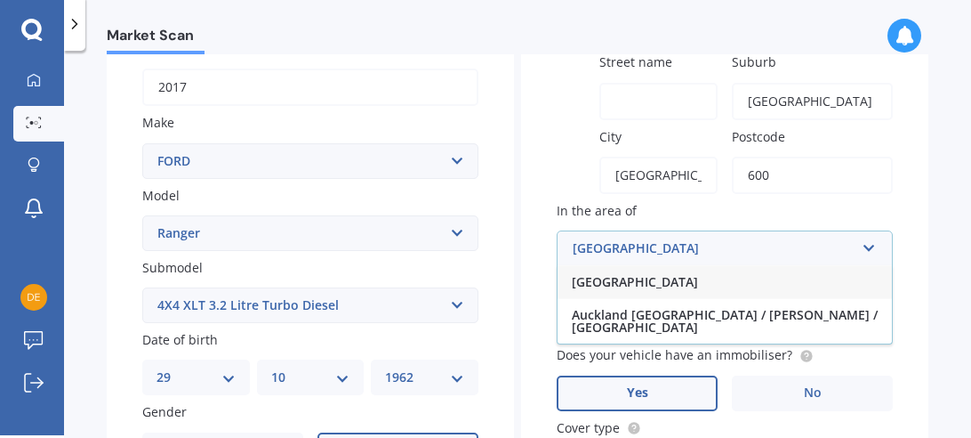
click at [685, 248] on input "[GEOGRAPHIC_DATA]" at bounding box center [719, 248] width 320 height 34
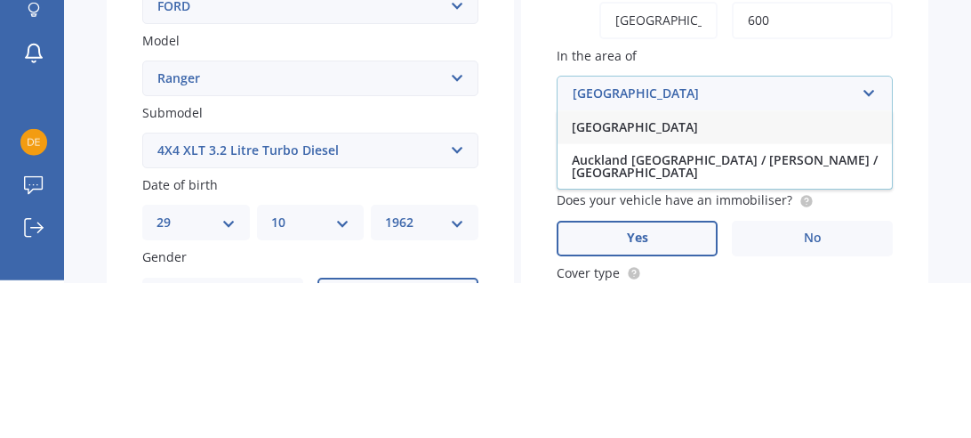
click at [671, 278] on div "[GEOGRAPHIC_DATA]" at bounding box center [725, 281] width 334 height 33
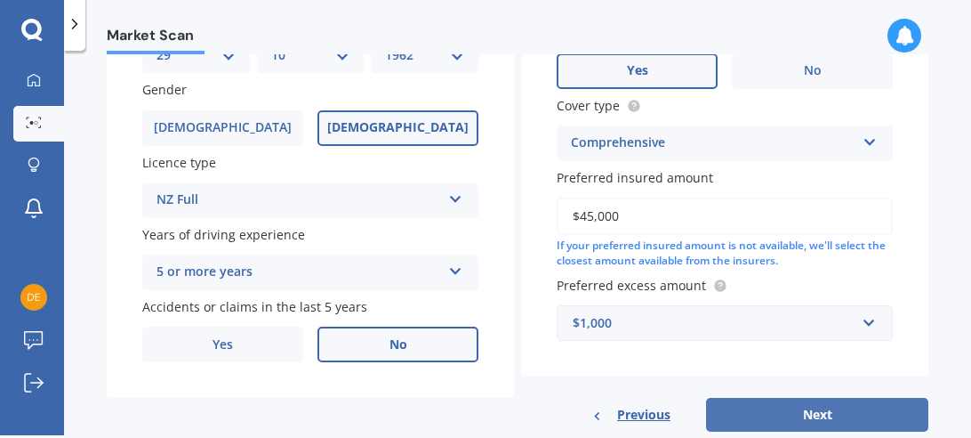
scroll to position [673, 0]
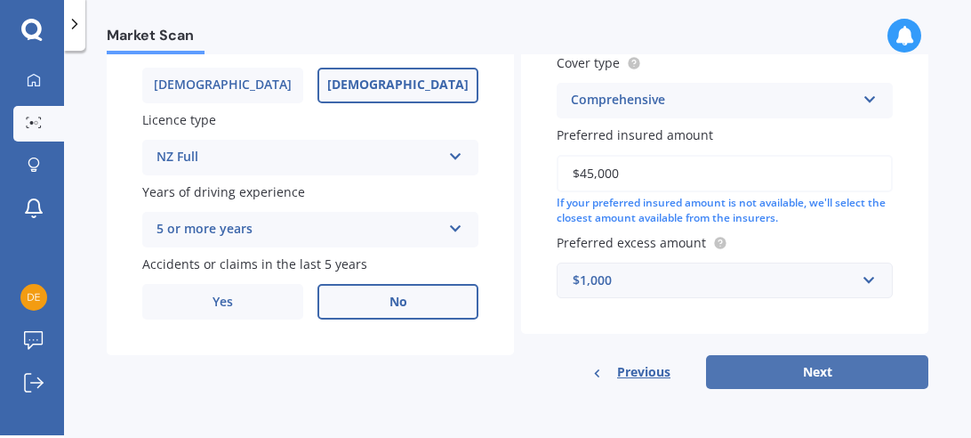
click at [796, 371] on button "Next" at bounding box center [817, 372] width 222 height 34
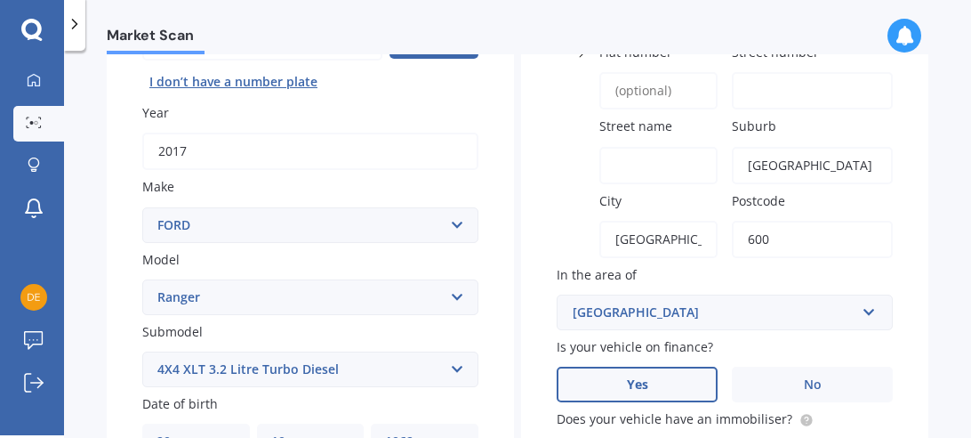
scroll to position [193, 0]
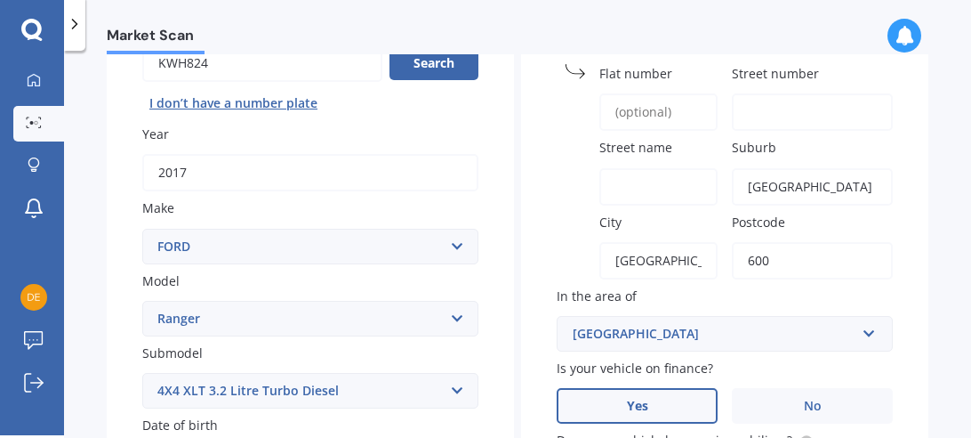
click at [769, 113] on input "Street number" at bounding box center [812, 111] width 161 height 37
type input """
click at [955, 149] on div "Market Scan Vehicle Market Scan 70 % We just need a few more details to provide…" at bounding box center [517, 246] width 907 height 384
click at [773, 105] on input """ at bounding box center [812, 111] width 161 height 37
type input "220"
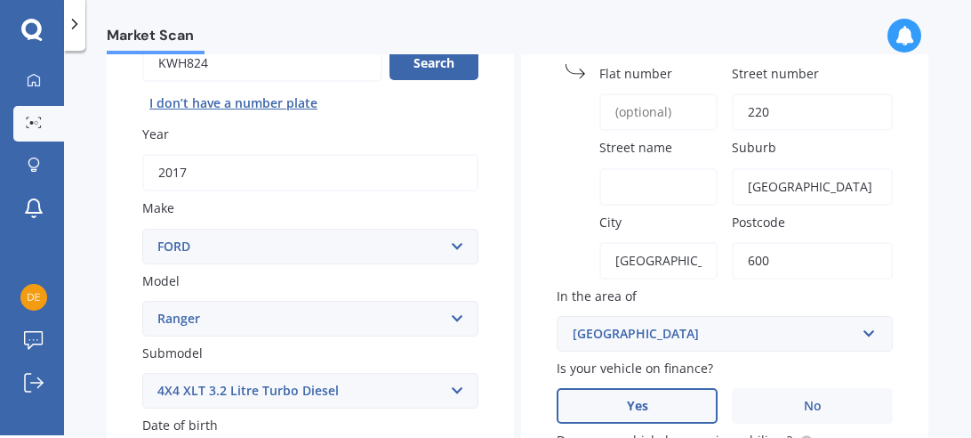
type input "[STREET_ADDRESS]"
type input "[GEOGRAPHIC_DATA]"
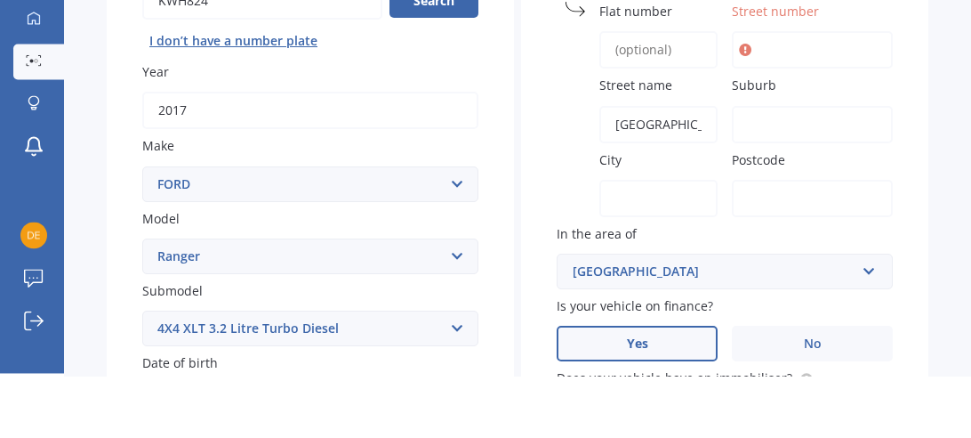
click at [769, 97] on input "Street number" at bounding box center [812, 111] width 161 height 37
click at [955, 220] on div "Market Scan Vehicle Market Scan 70 % We just need a few more details to provide…" at bounding box center [517, 246] width 907 height 384
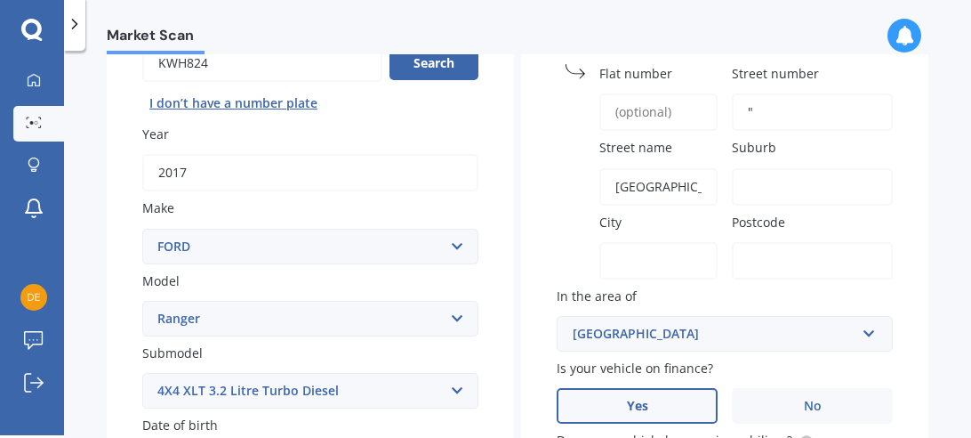
click at [743, 102] on input """ at bounding box center [812, 111] width 161 height 37
click at [784, 120] on input "220"" at bounding box center [812, 111] width 161 height 37
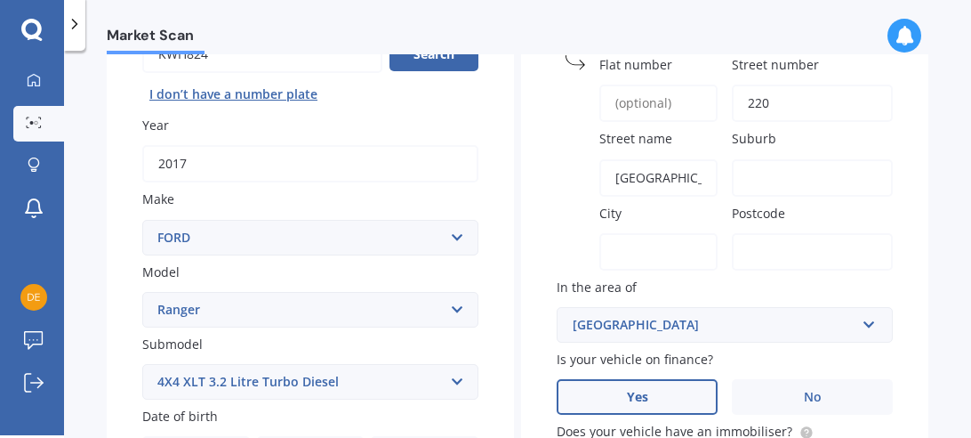
type input "220"
click at [606, 236] on input "City" at bounding box center [659, 251] width 118 height 37
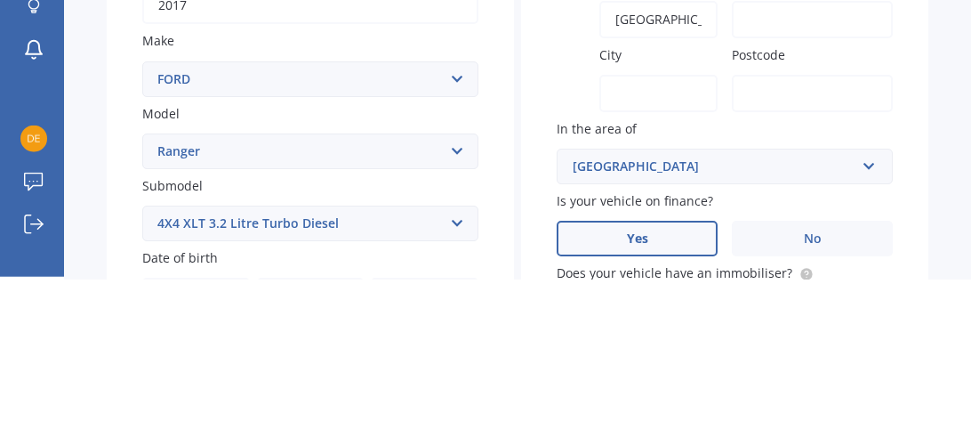
type input ")"
type input "0"
type input "a"
type input "[GEOGRAPHIC_DATA]"
type input "[STREET_ADDRESS]"
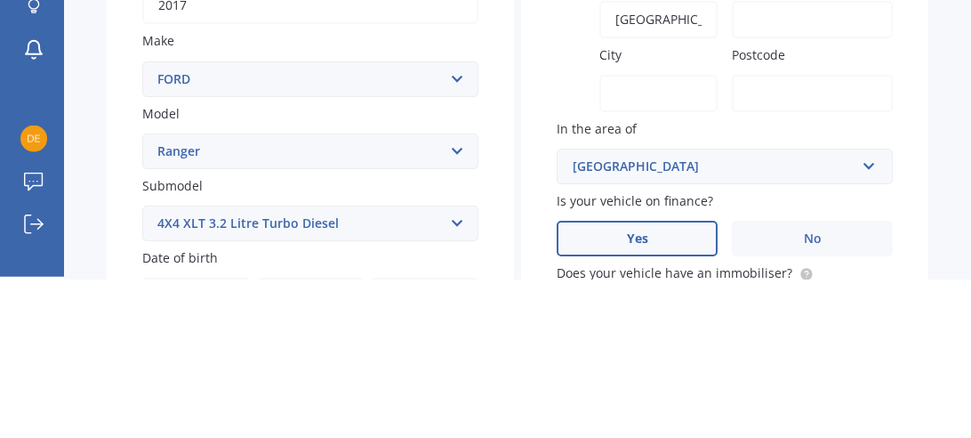
type input "[GEOGRAPHIC_DATA]"
type input "600"
type input "[GEOGRAPHIC_DATA]"
click at [665, 237] on input "City" at bounding box center [659, 251] width 118 height 37
type input "[GEOGRAPHIC_DATA]"
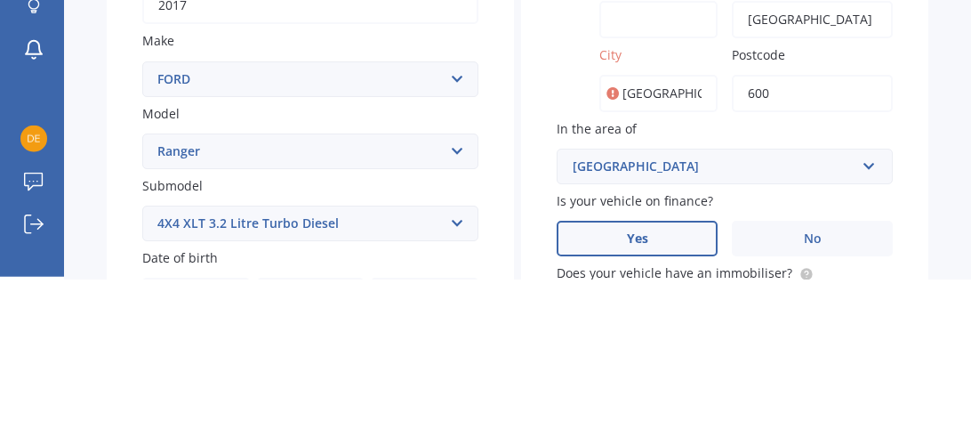
type input "10 Gaye Cresent. [GEOGRAPHIC_DATA]"
type input "10"
type input "Gaye Cresent."
type input "[GEOGRAPHIC_DATA]"
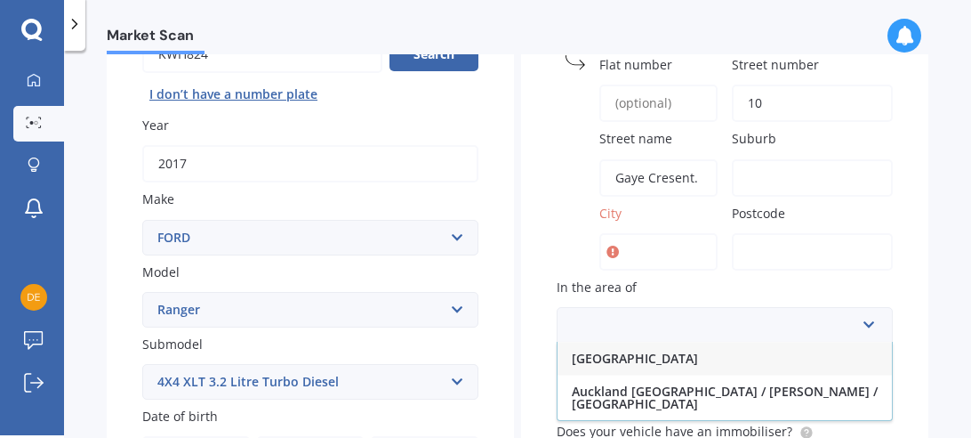
click at [775, 98] on input "10" at bounding box center [812, 103] width 161 height 37
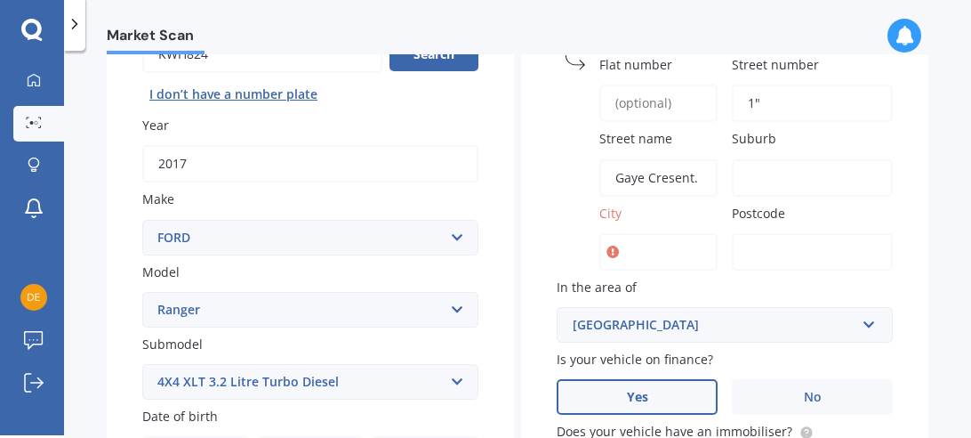
type input "1""
